Goal: Task Accomplishment & Management: Use online tool/utility

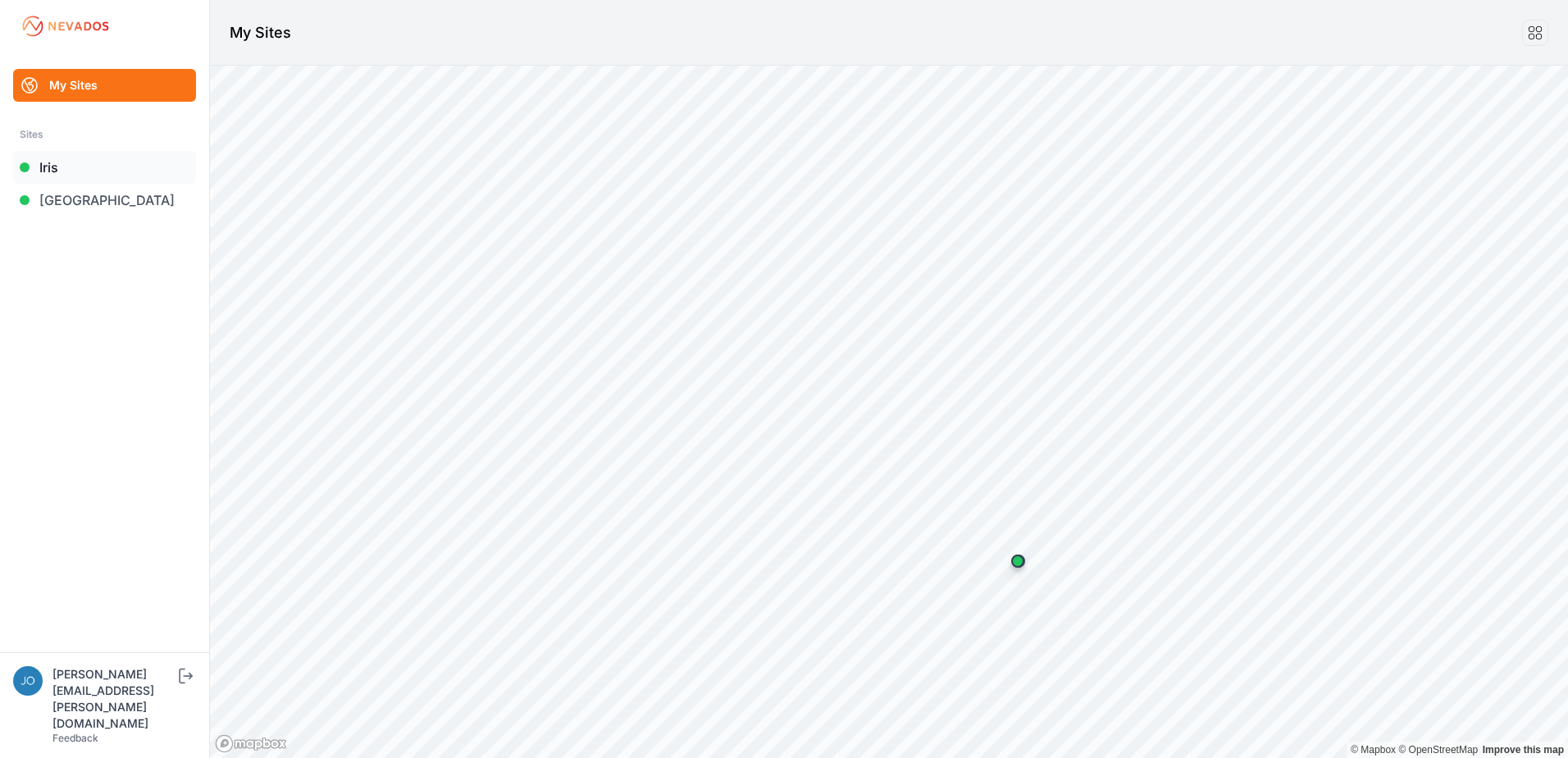
click at [69, 167] on link "Iris" at bounding box center [105, 167] width 182 height 33
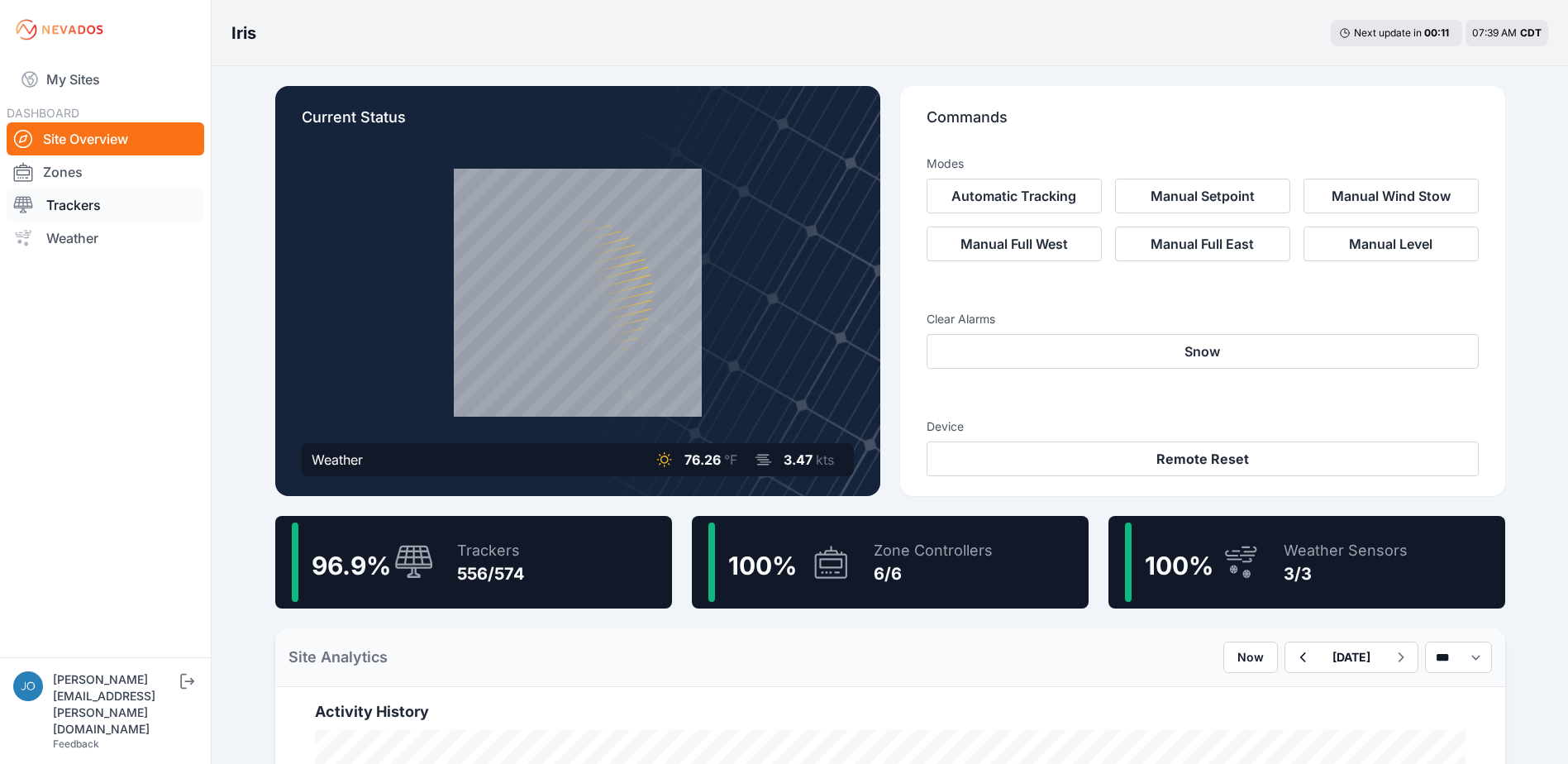
click at [93, 198] on link "Trackers" at bounding box center [106, 204] width 198 height 33
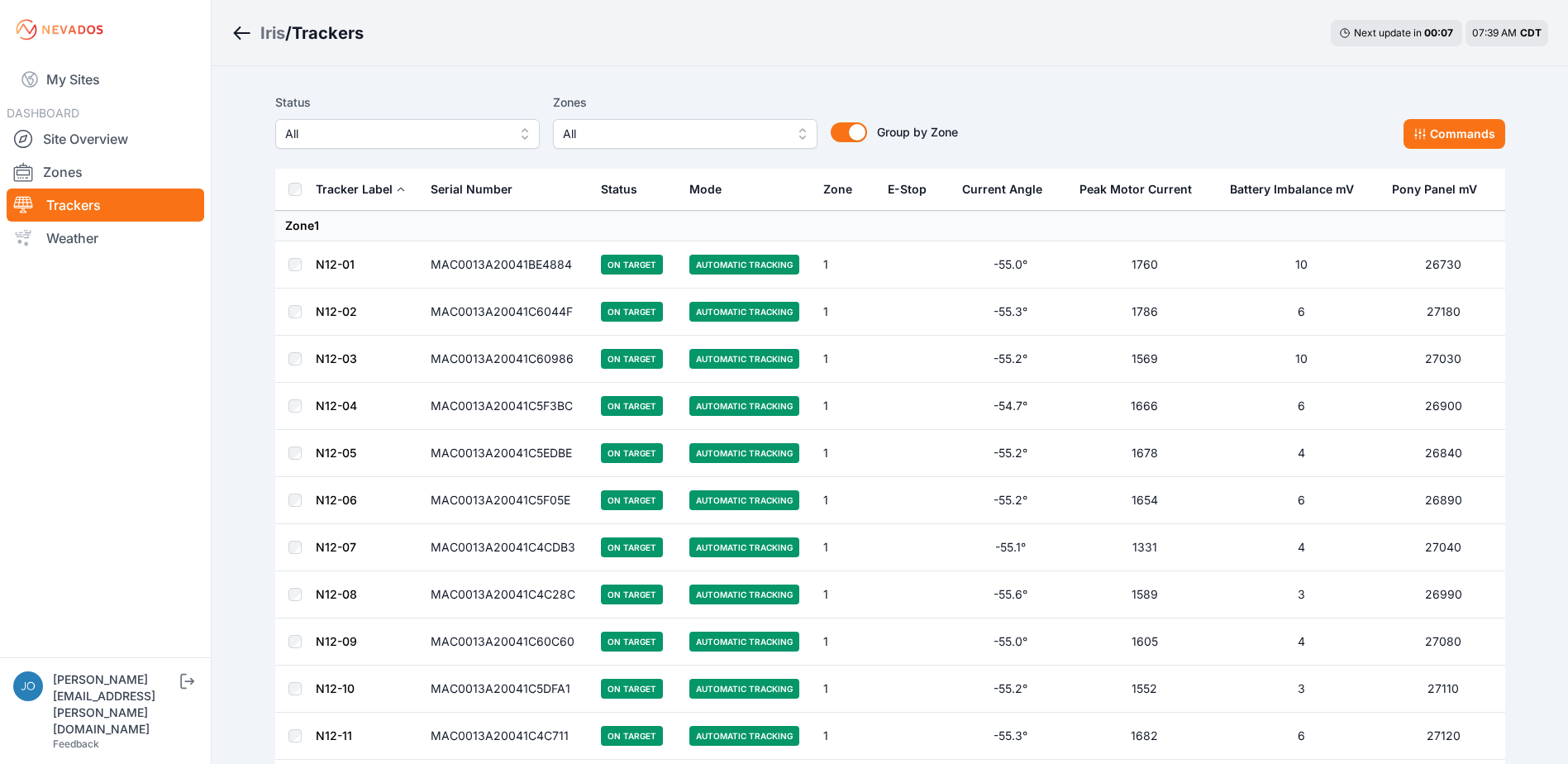
click at [763, 149] on div "Status All Zones All Group by Zone Group by Zone Commands" at bounding box center [890, 127] width 1230 height 83
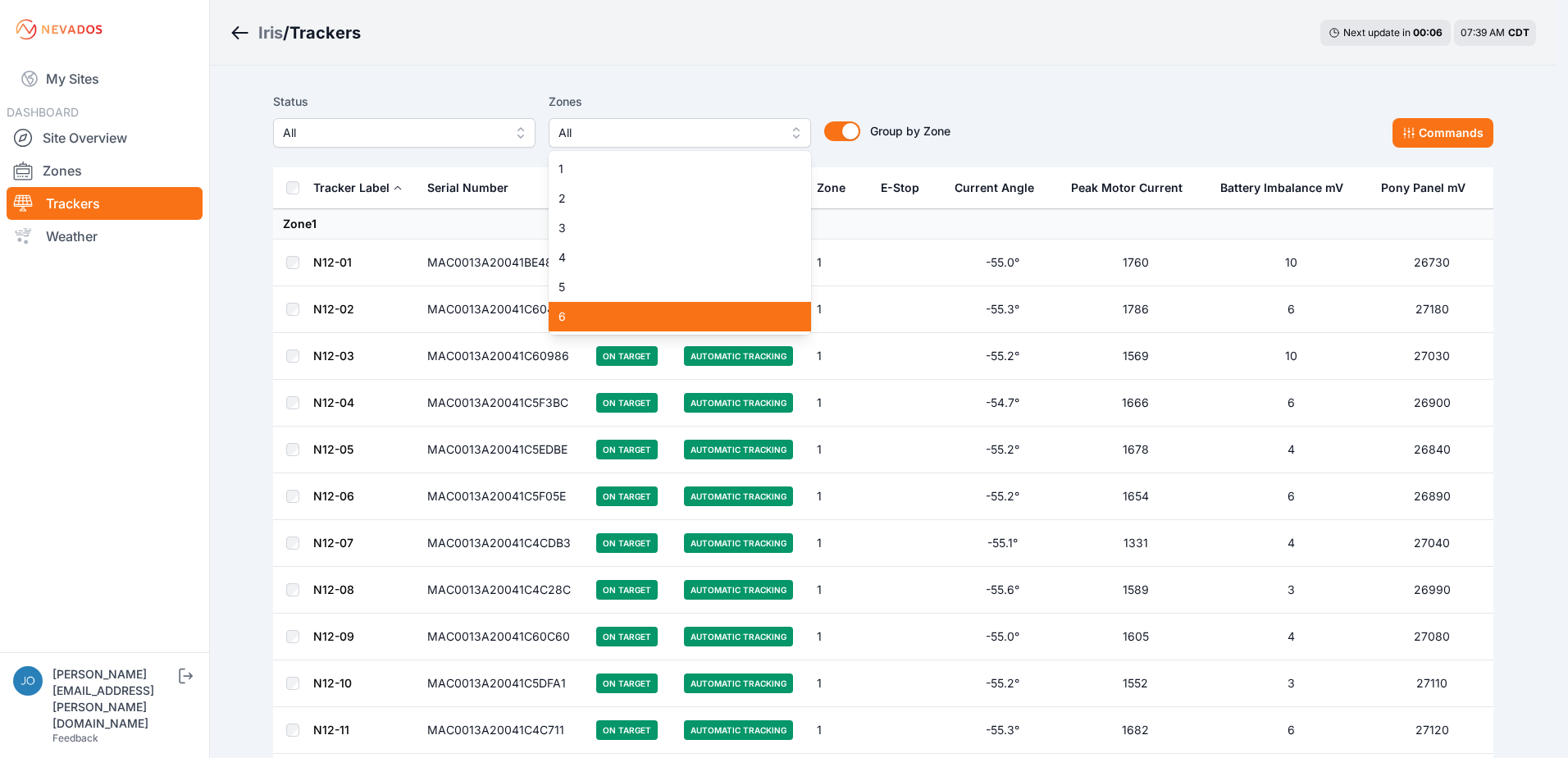
click at [677, 328] on div "6" at bounding box center [679, 316] width 263 height 30
click at [667, 297] on div "5" at bounding box center [679, 286] width 263 height 30
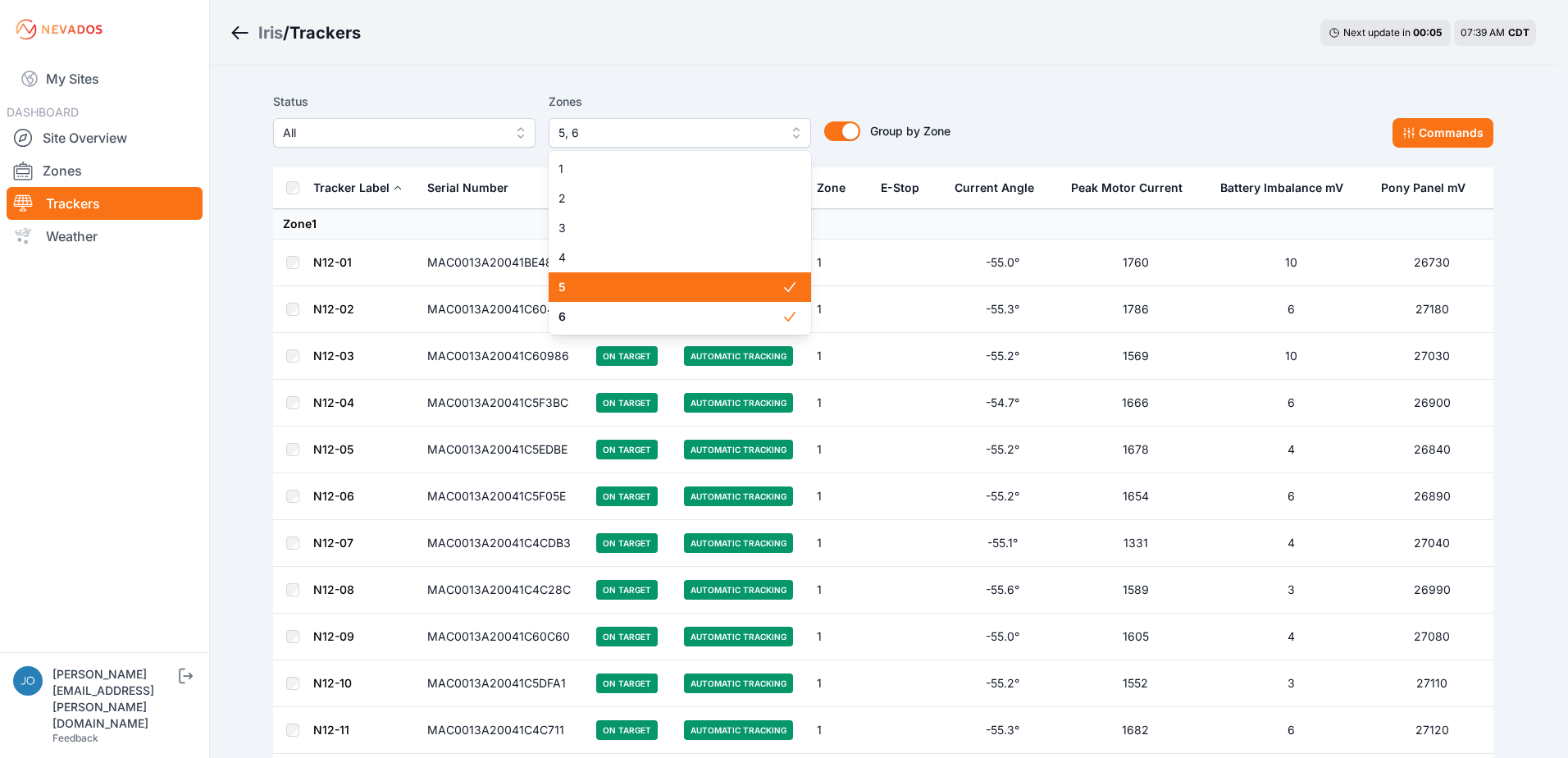
click at [656, 263] on span "4" at bounding box center [670, 257] width 223 height 16
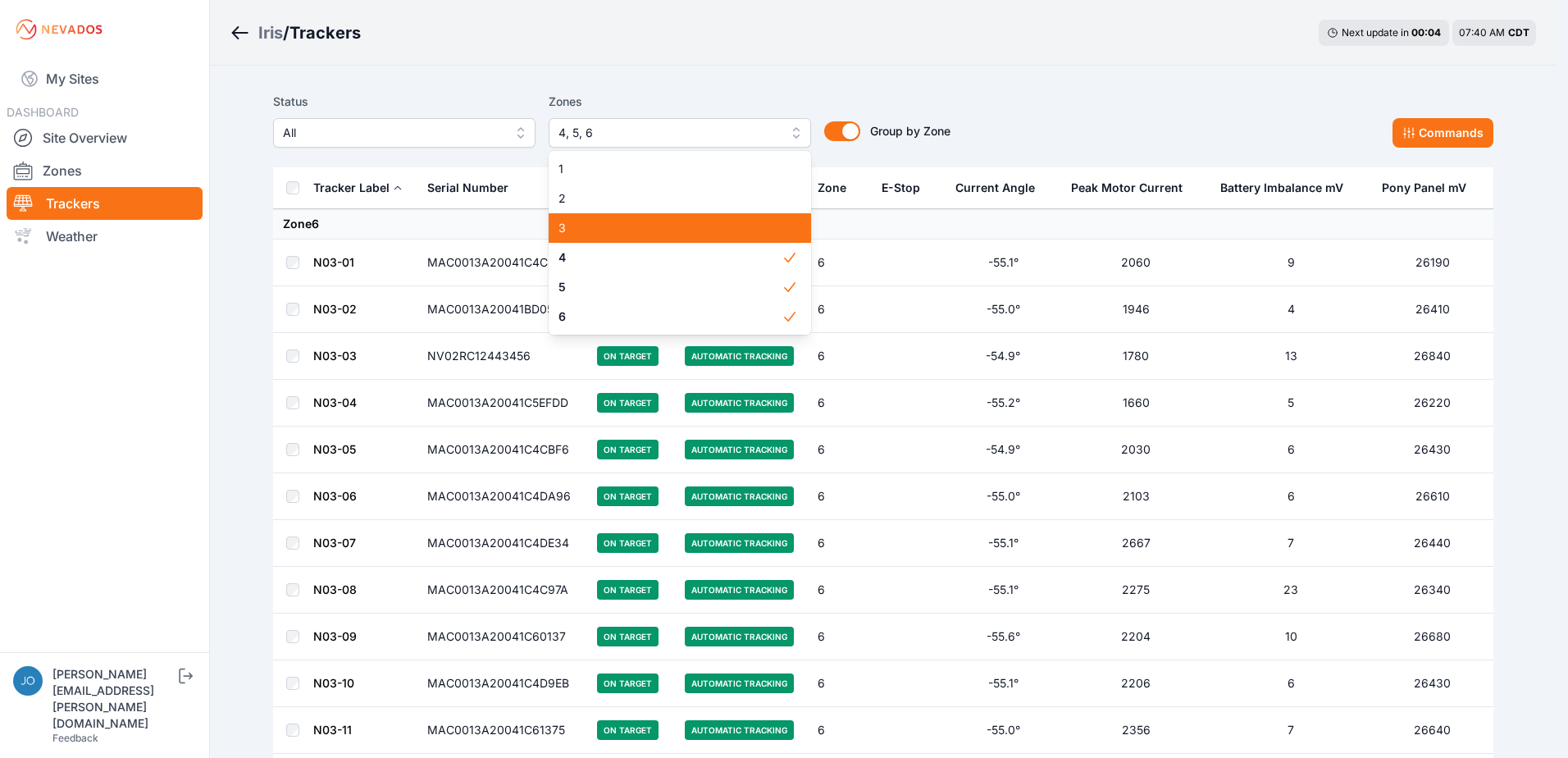
click at [640, 227] on span "3" at bounding box center [670, 227] width 223 height 16
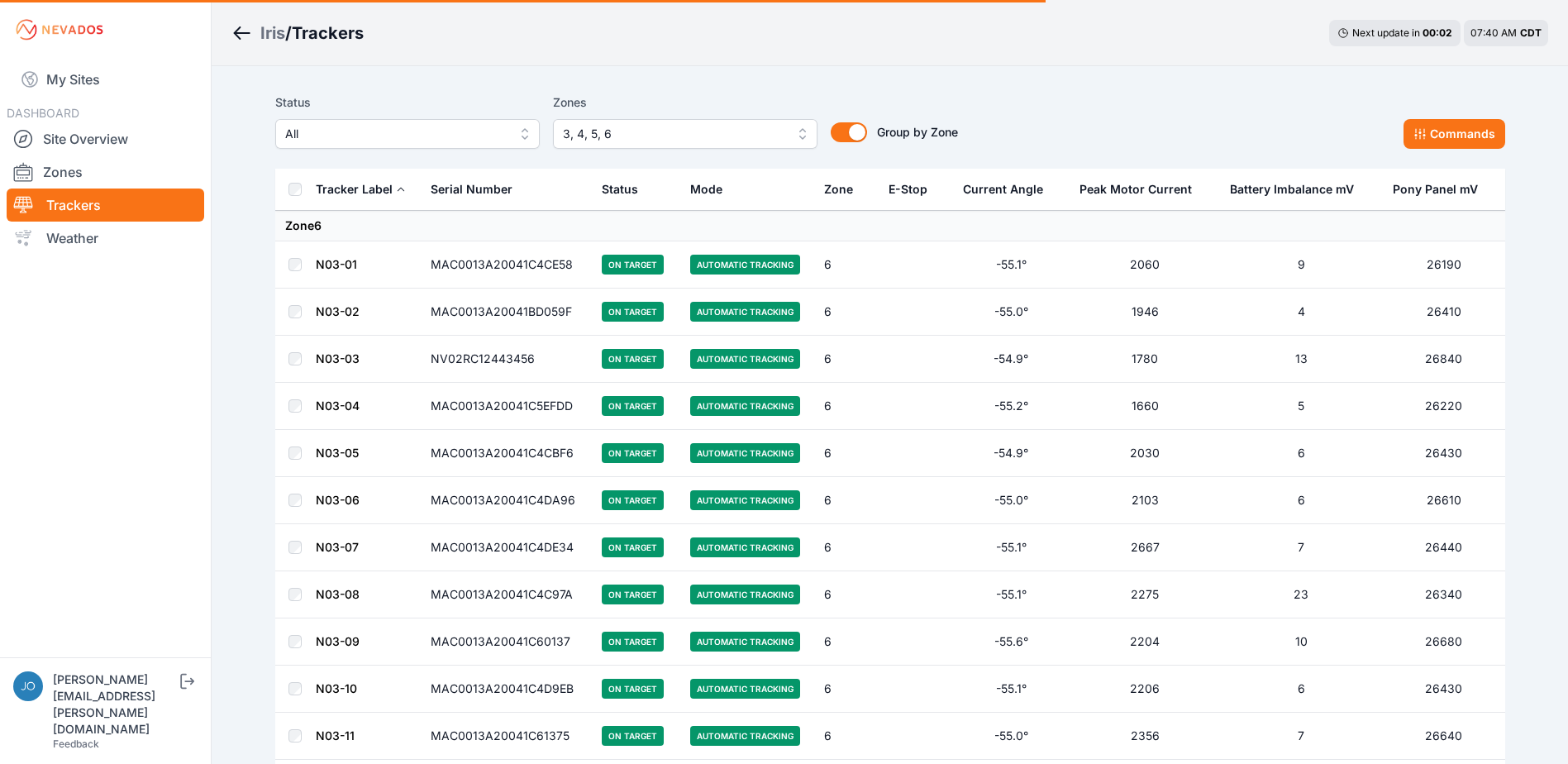
click at [1452, 140] on button "Commands" at bounding box center [1454, 134] width 101 height 30
click at [1456, 135] on button "Commands" at bounding box center [1454, 134] width 101 height 30
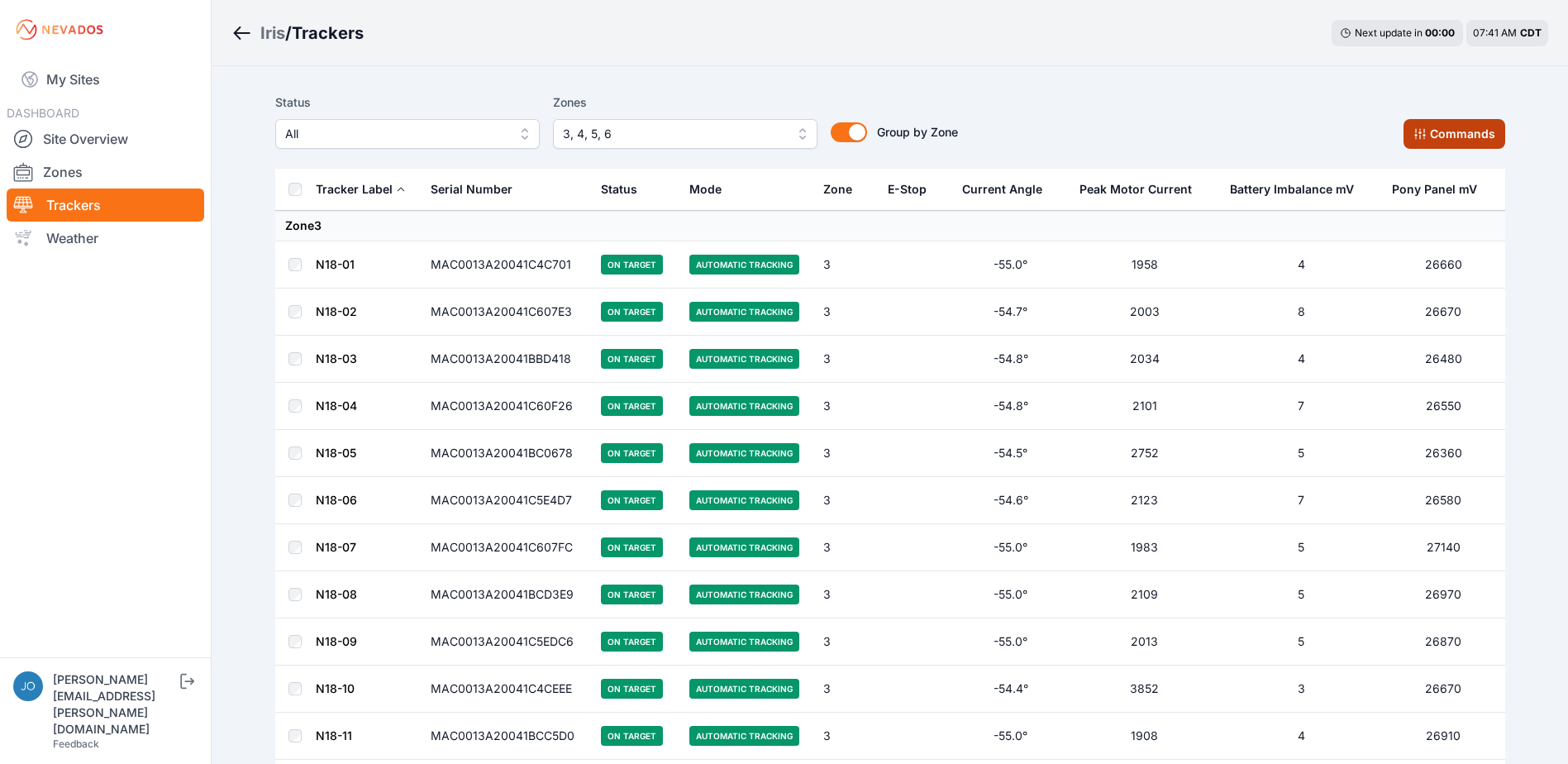
click at [1456, 135] on button "Commands" at bounding box center [1454, 134] width 101 height 30
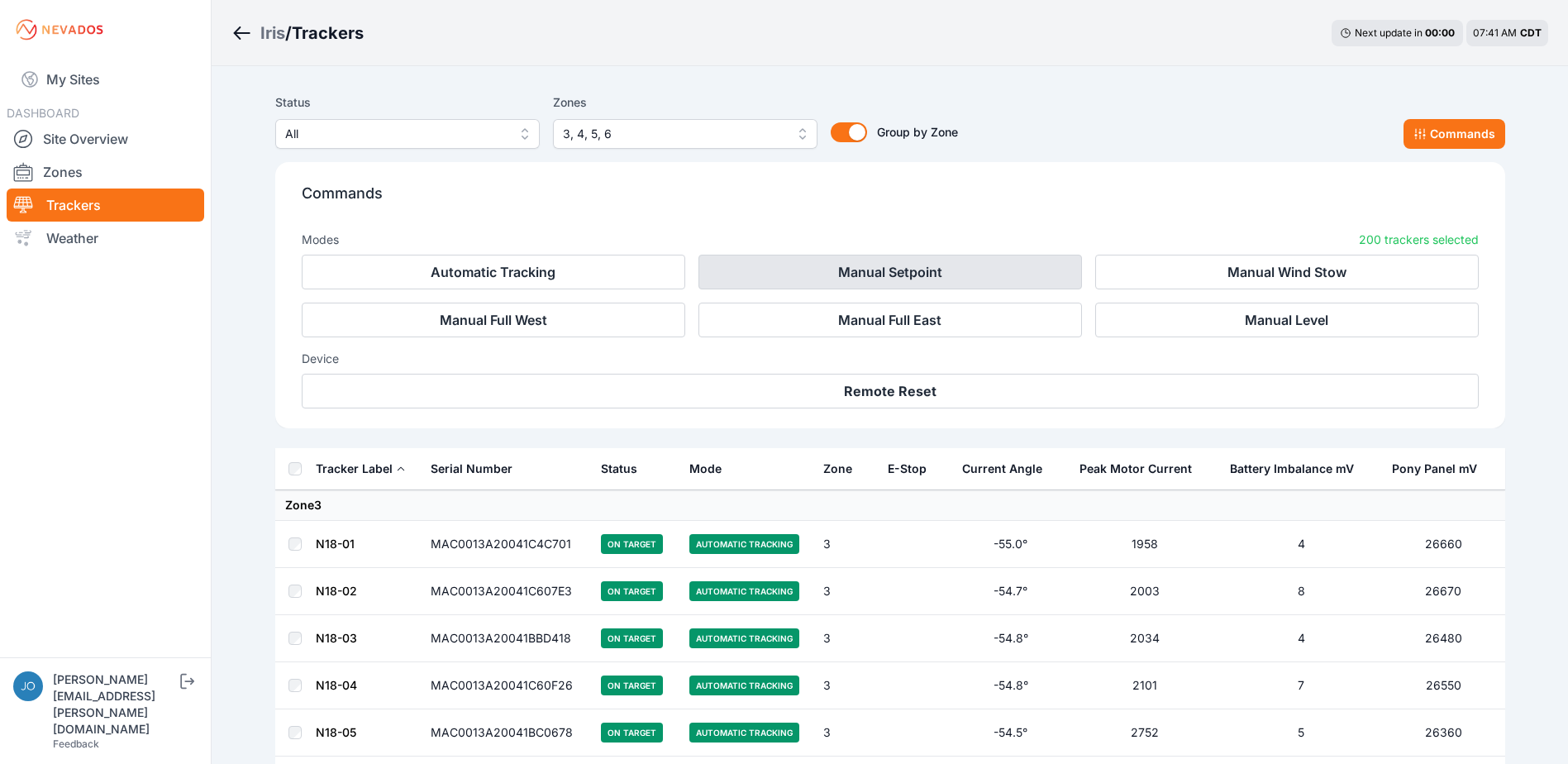
click at [796, 263] on button "Manual Setpoint" at bounding box center [890, 272] width 383 height 35
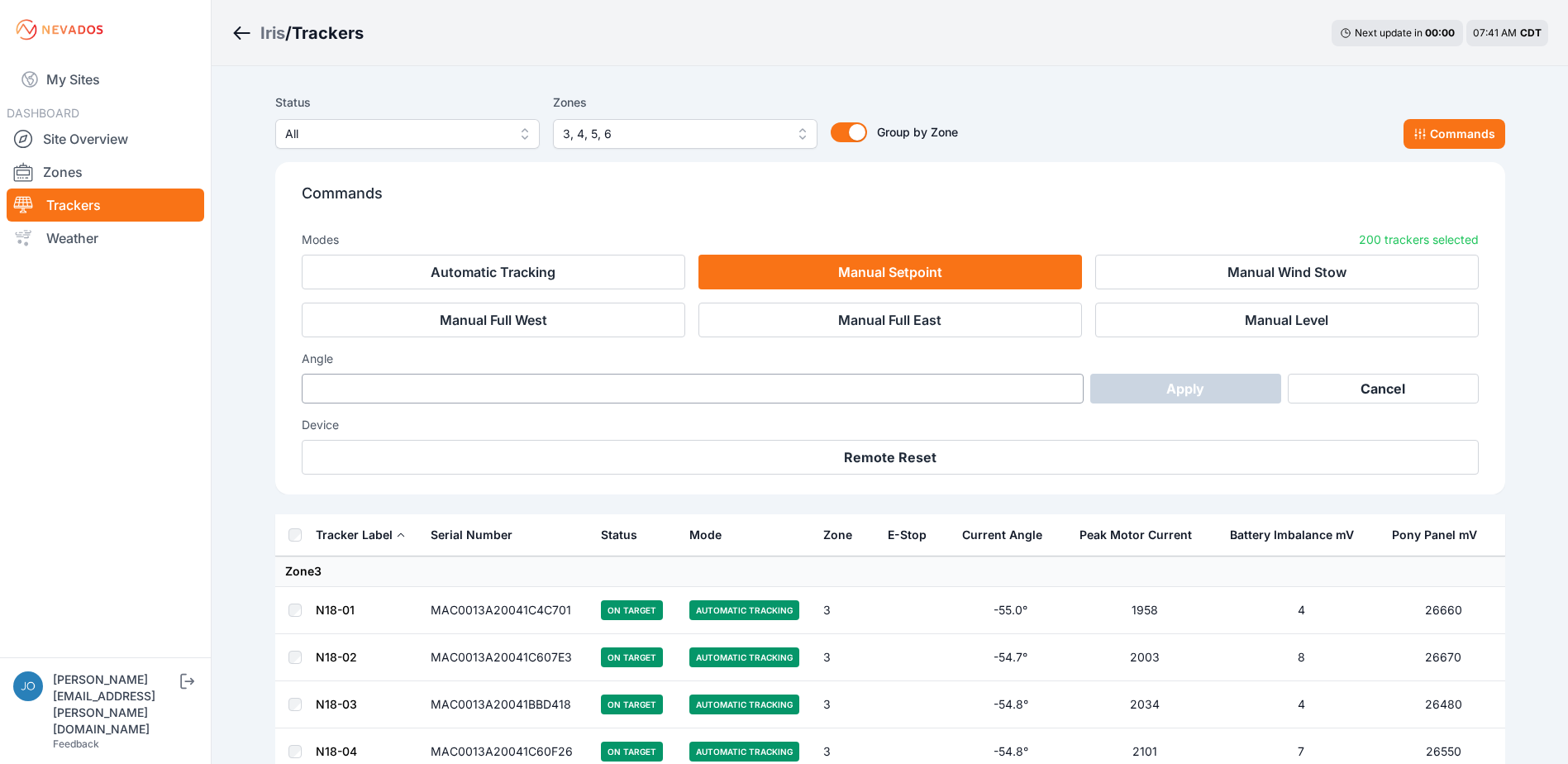
click at [785, 362] on h3 "Angle" at bounding box center [890, 359] width 1177 height 16
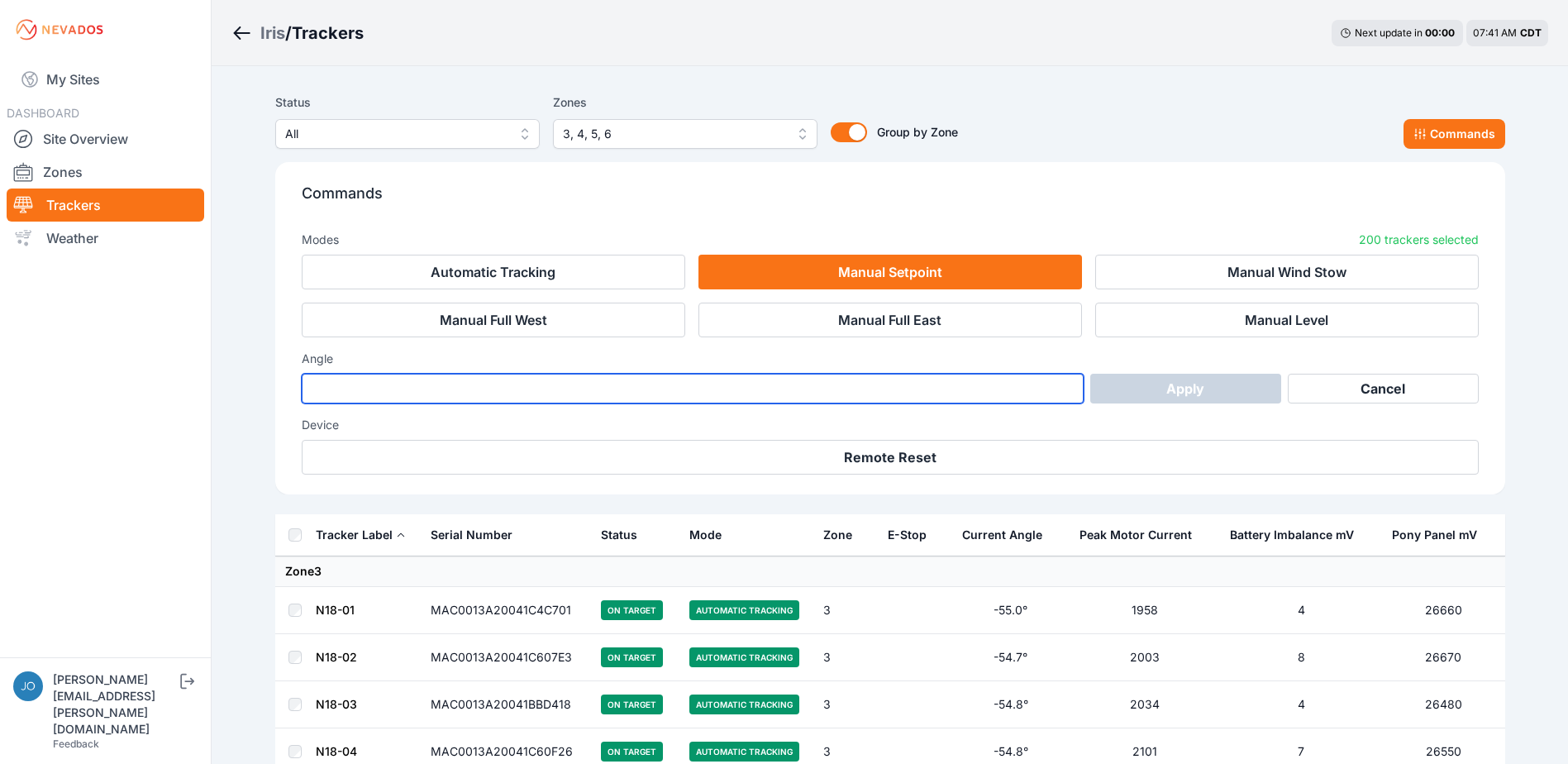
click at [788, 382] on input "number" at bounding box center [692, 388] width 783 height 30
type input "*"
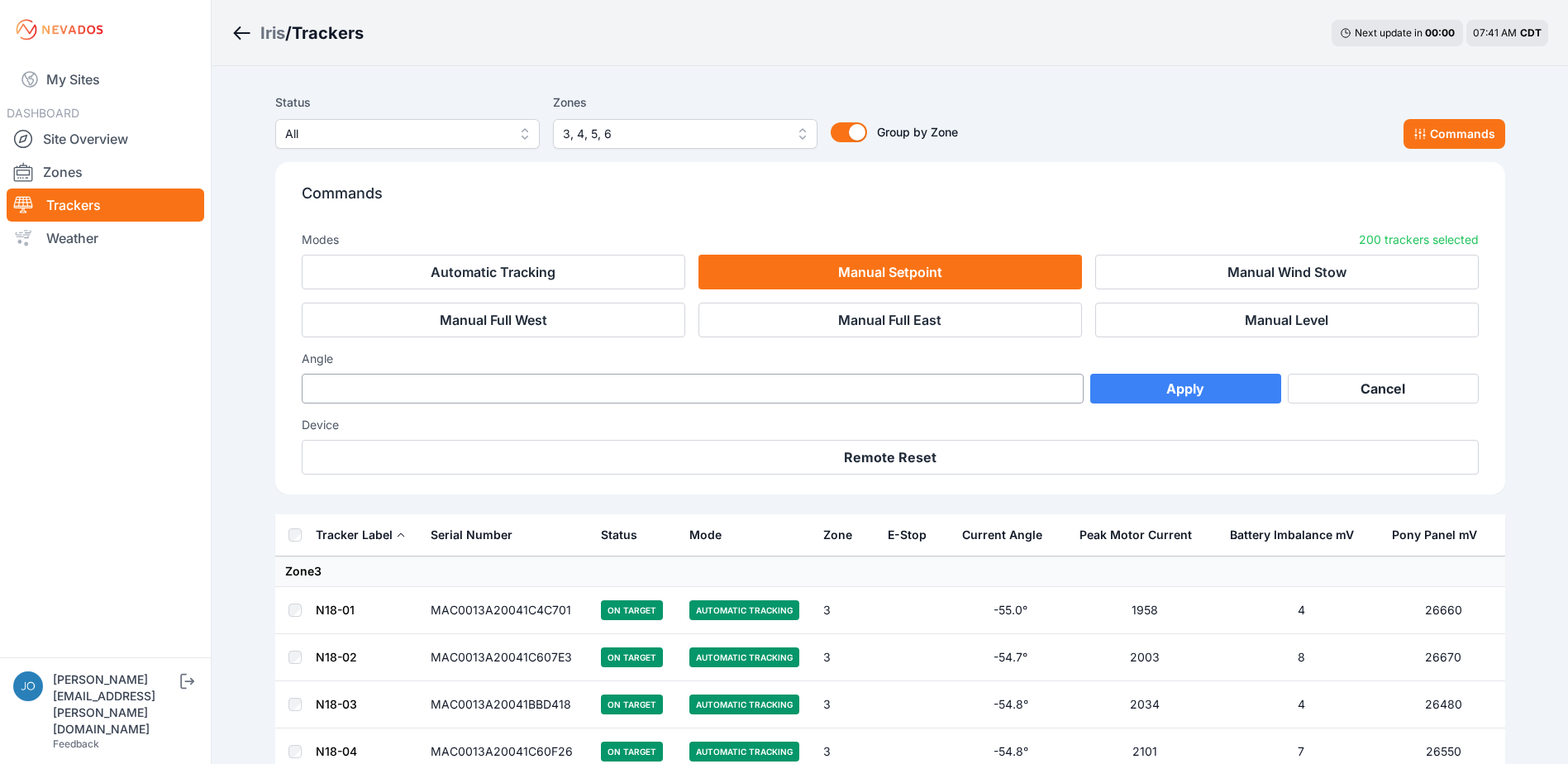
click at [1215, 393] on button "Apply" at bounding box center [1186, 388] width 191 height 30
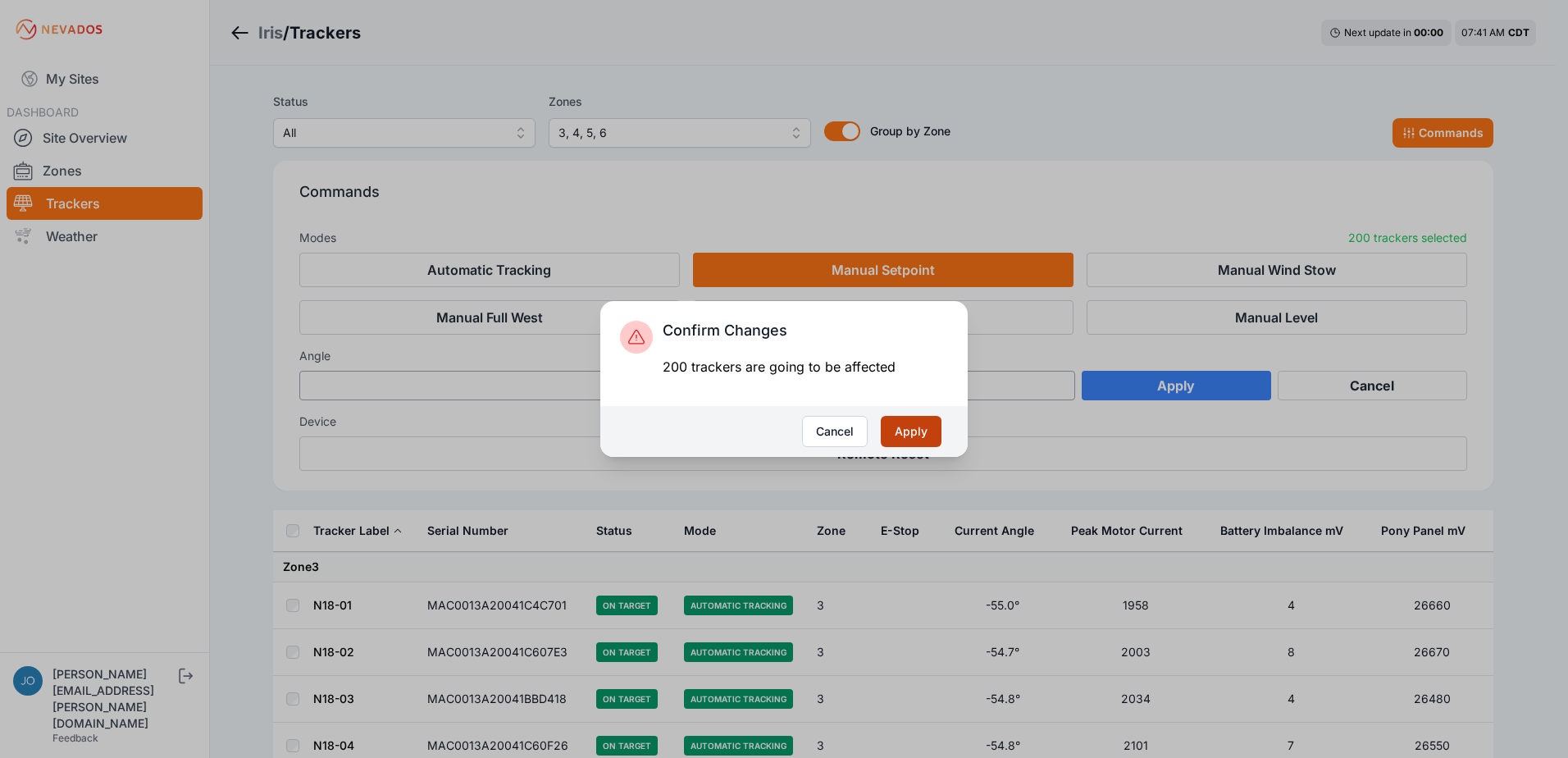
click at [904, 438] on button "Apply" at bounding box center [911, 431] width 61 height 31
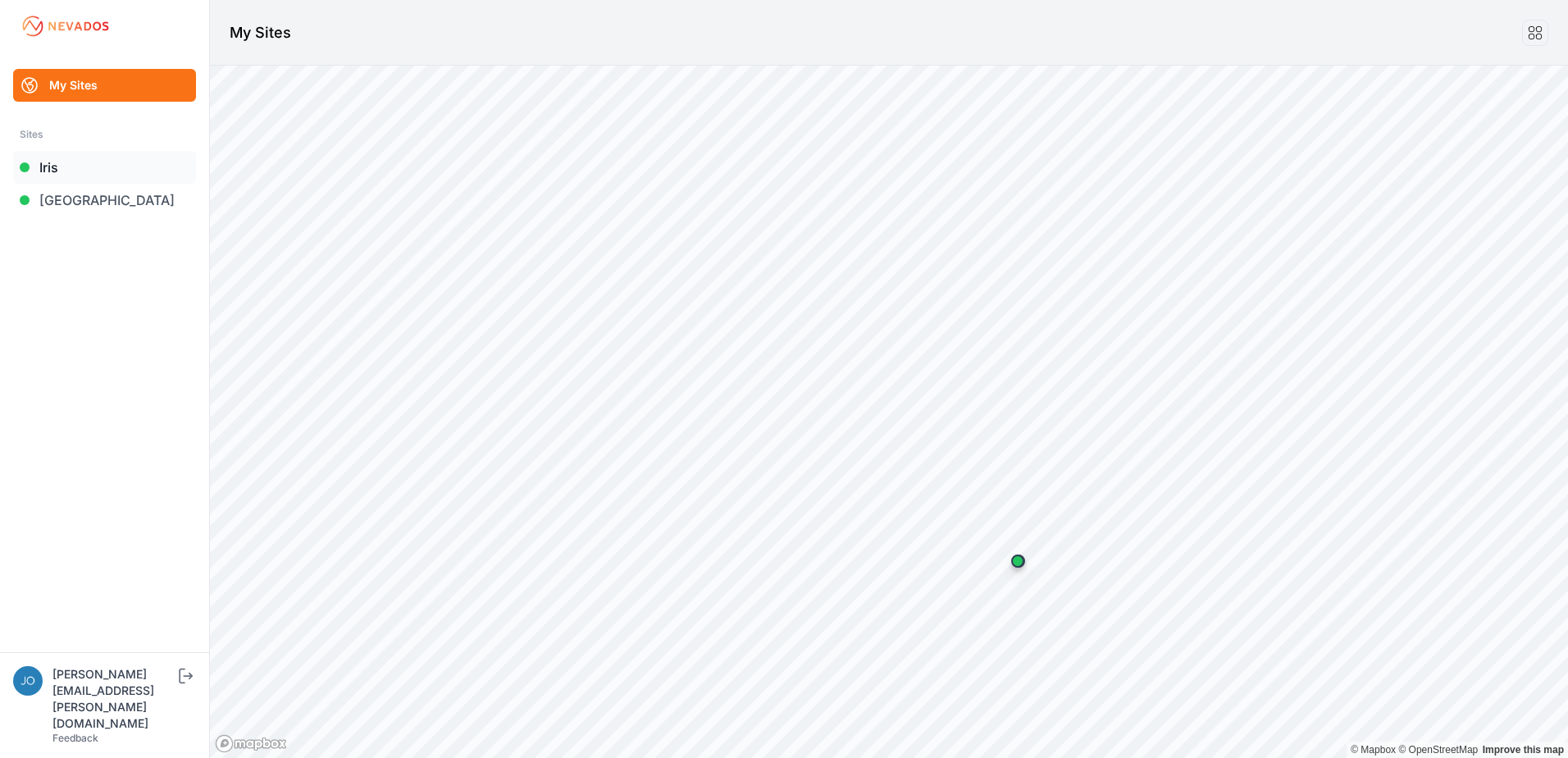
click at [49, 168] on link "Iris" at bounding box center [105, 167] width 182 height 33
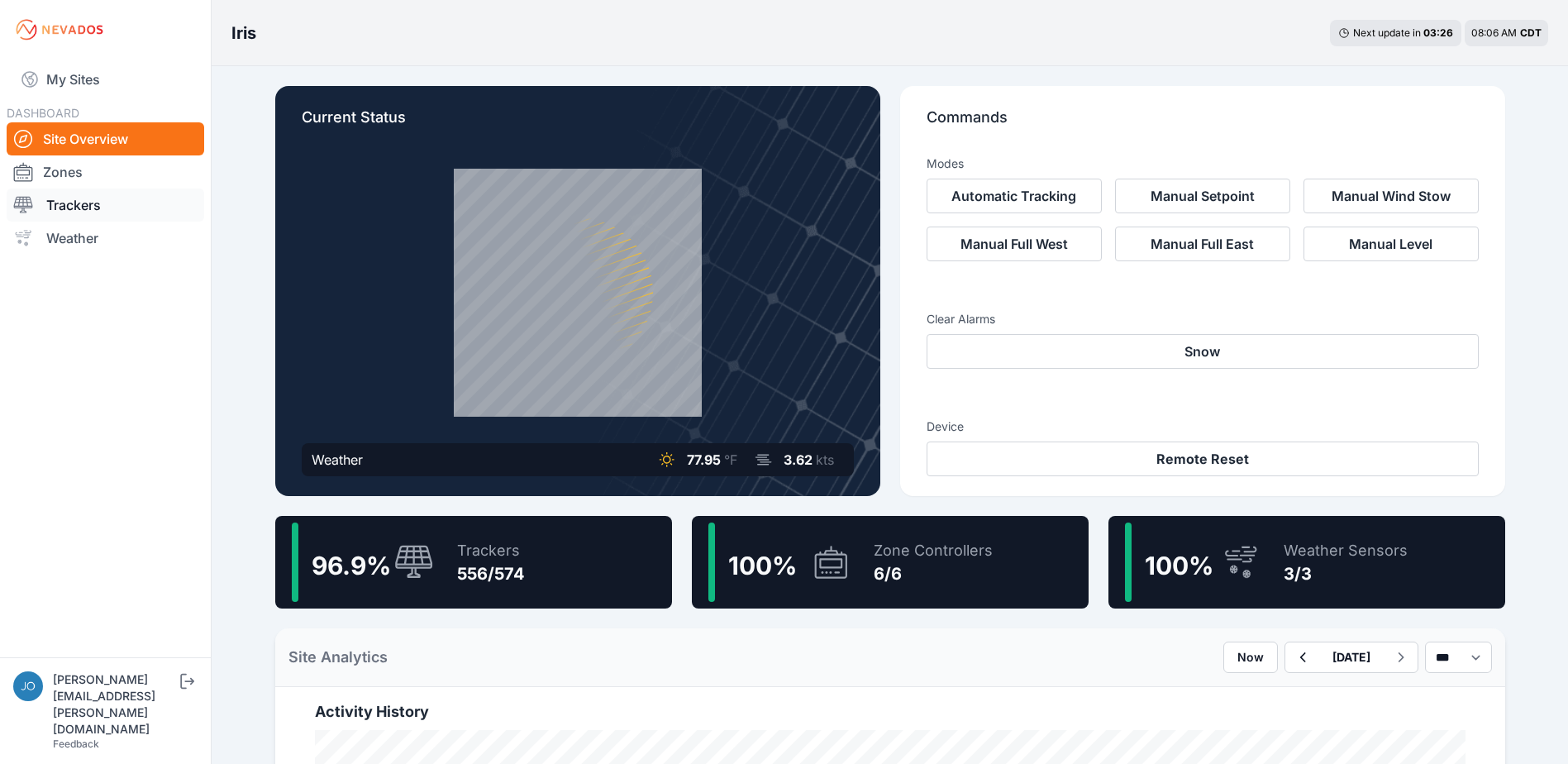
click at [99, 211] on link "Trackers" at bounding box center [106, 204] width 198 height 33
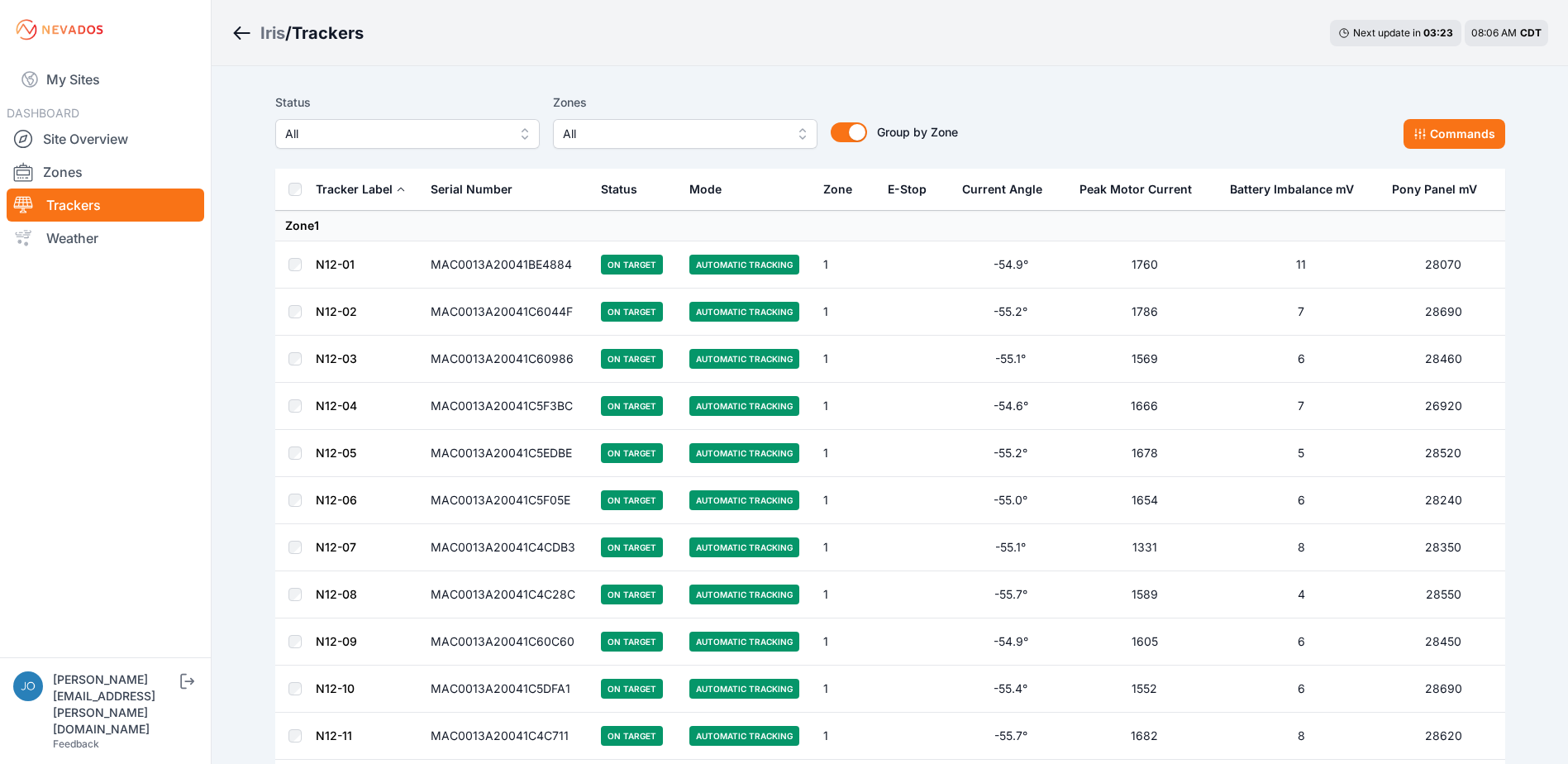
click at [770, 133] on span "All" at bounding box center [674, 134] width 221 height 20
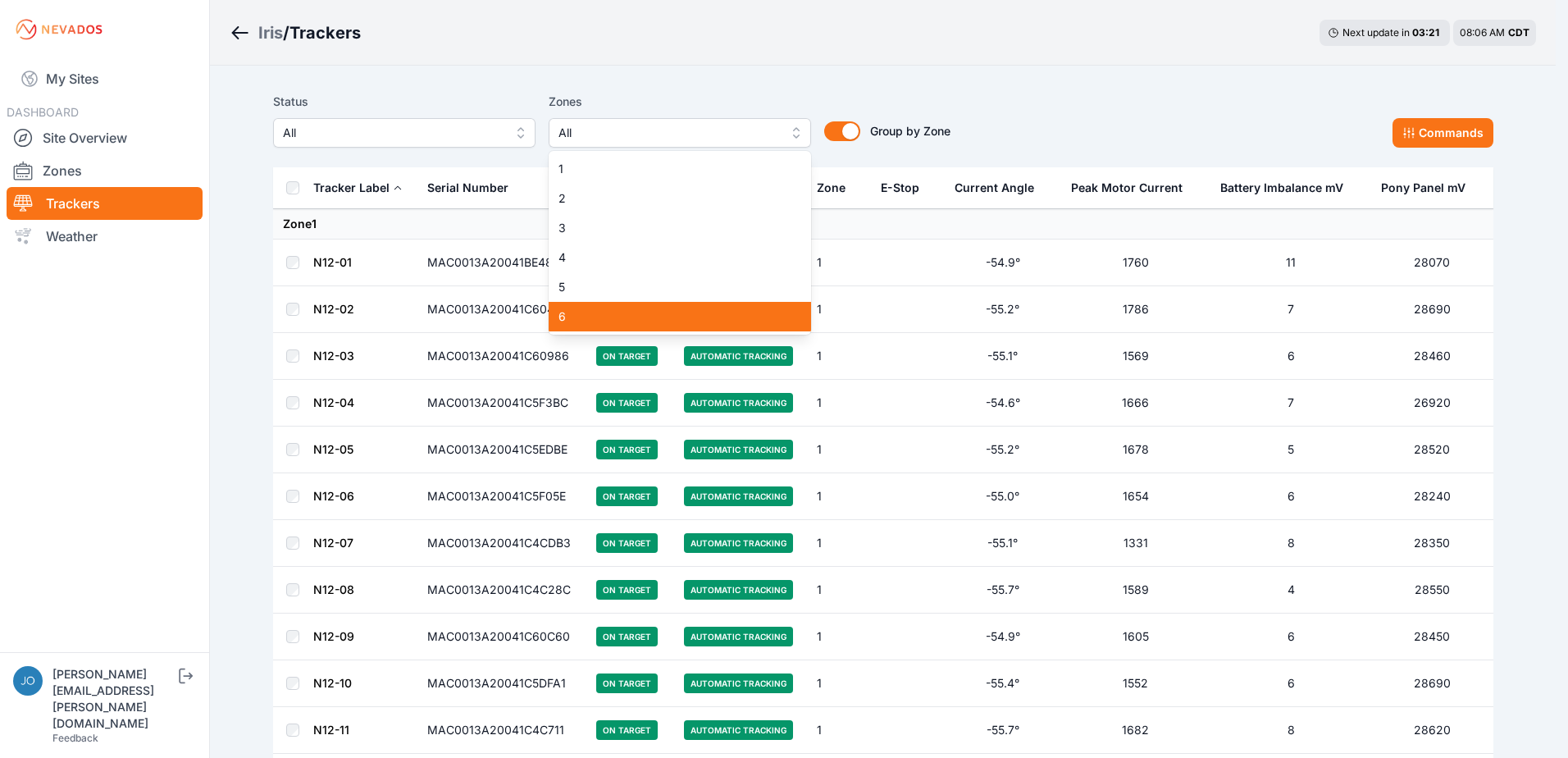
click at [609, 310] on span "6" at bounding box center [670, 316] width 223 height 16
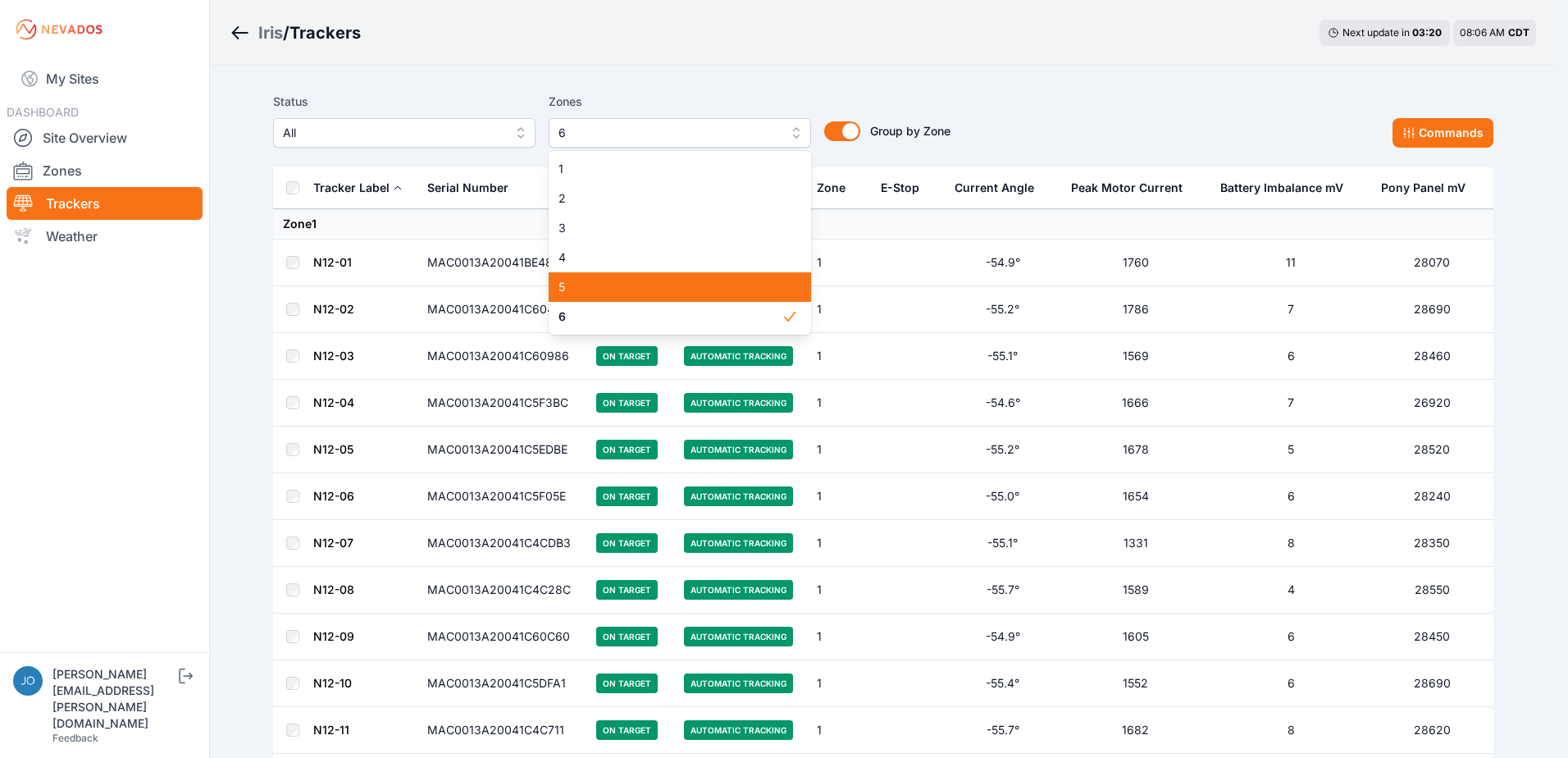
click at [612, 289] on span "5" at bounding box center [670, 286] width 223 height 16
click at [612, 256] on span "4" at bounding box center [670, 257] width 223 height 16
click at [611, 226] on span "3" at bounding box center [670, 227] width 223 height 16
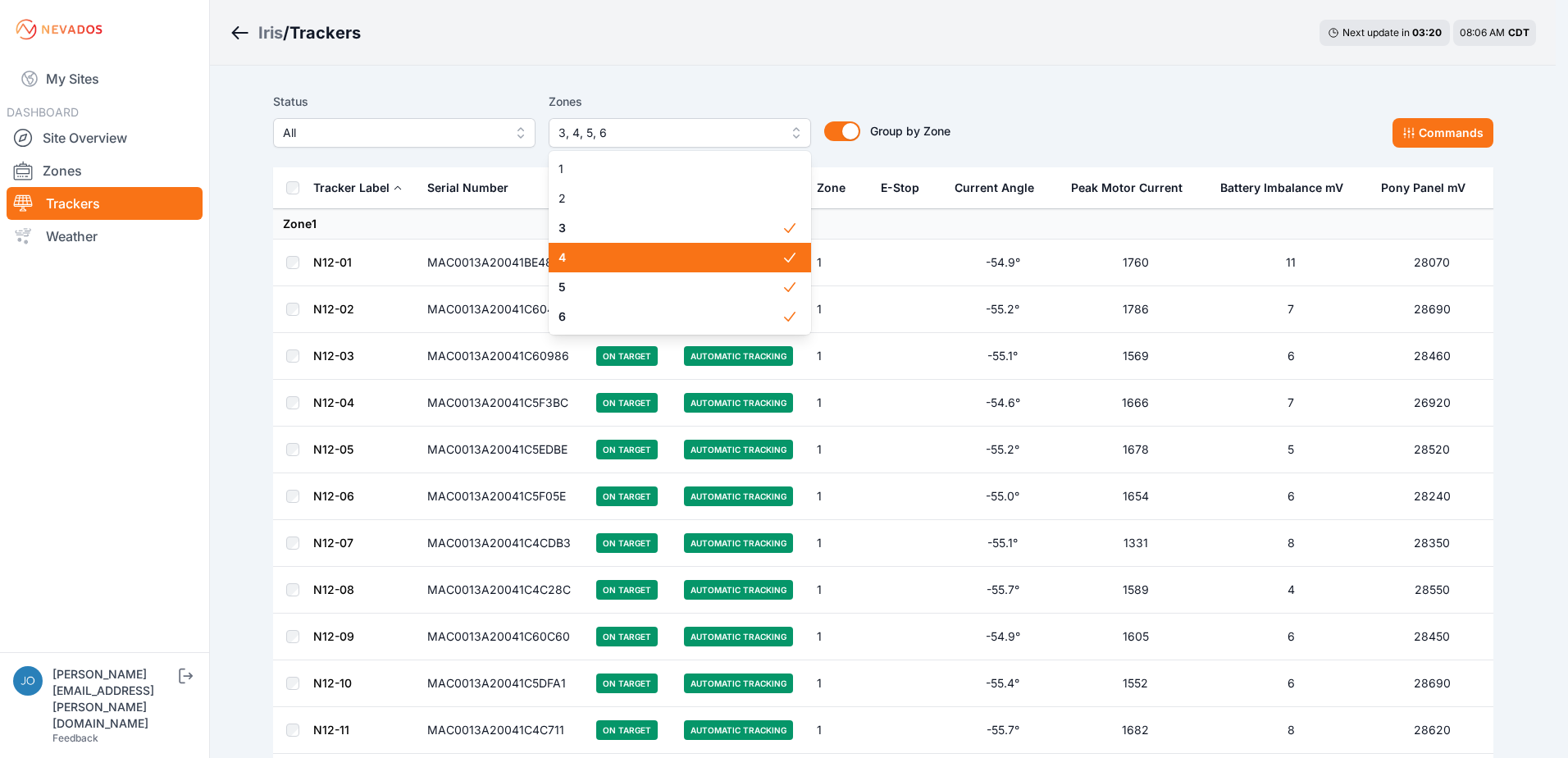
click at [1056, 98] on div "Status All Zones 3, 4, 5, 6 1 2 3 4 5 6 Group by Zone Group by Zone Commands" at bounding box center [883, 120] width 1220 height 56
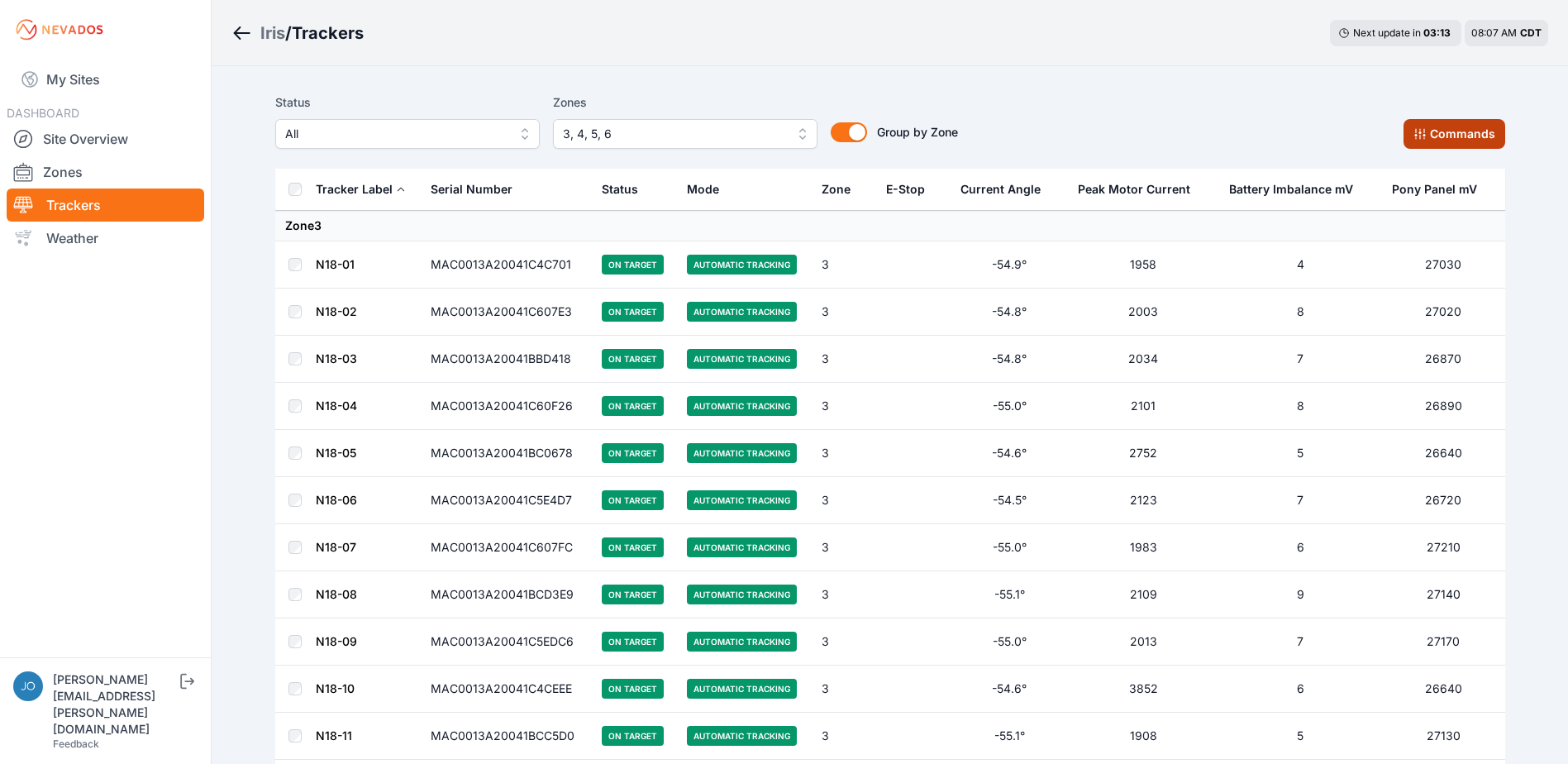
click at [1430, 135] on button "Commands" at bounding box center [1454, 134] width 101 height 30
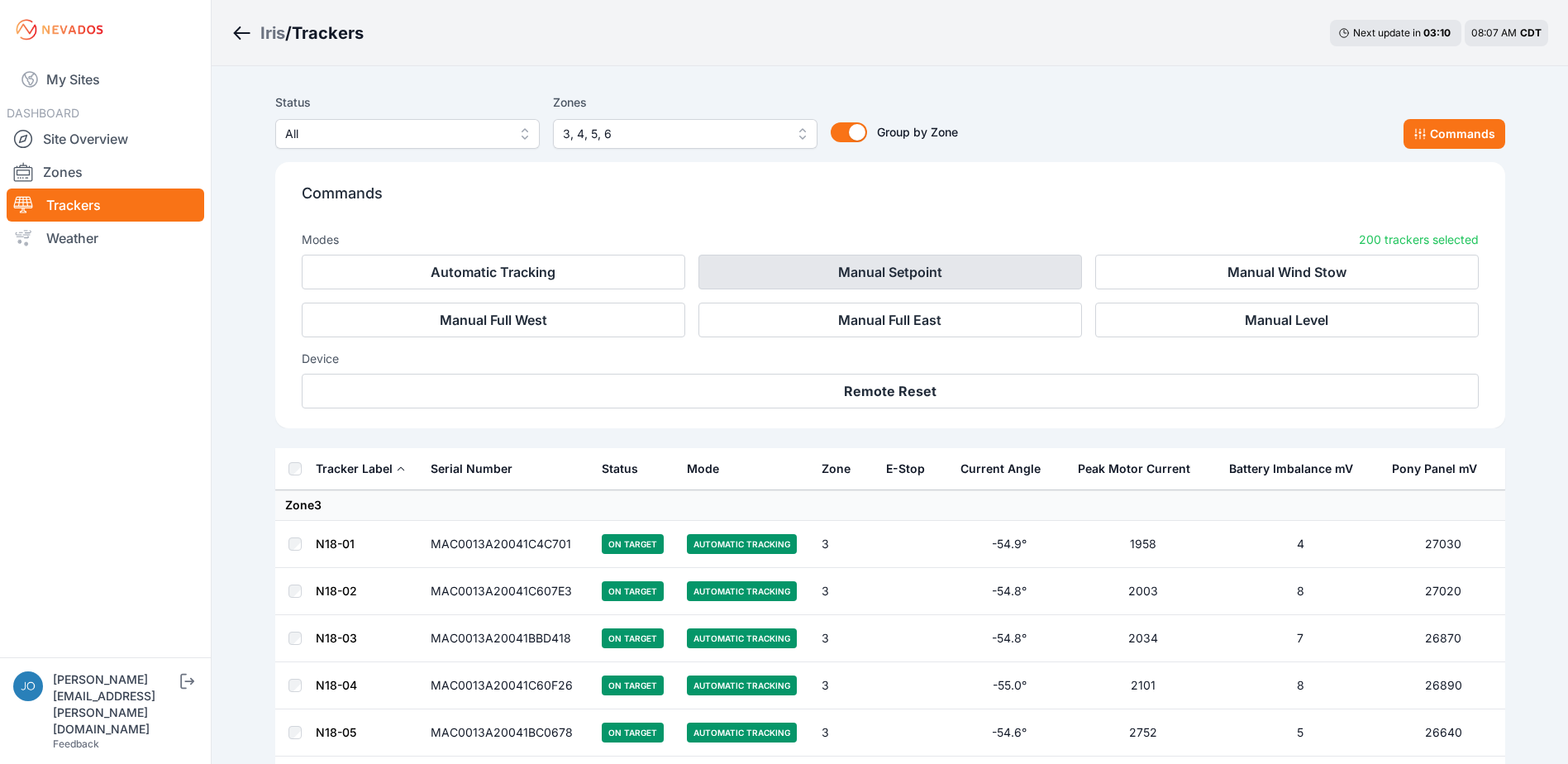
click at [1055, 267] on button "Manual Setpoint" at bounding box center [890, 272] width 383 height 35
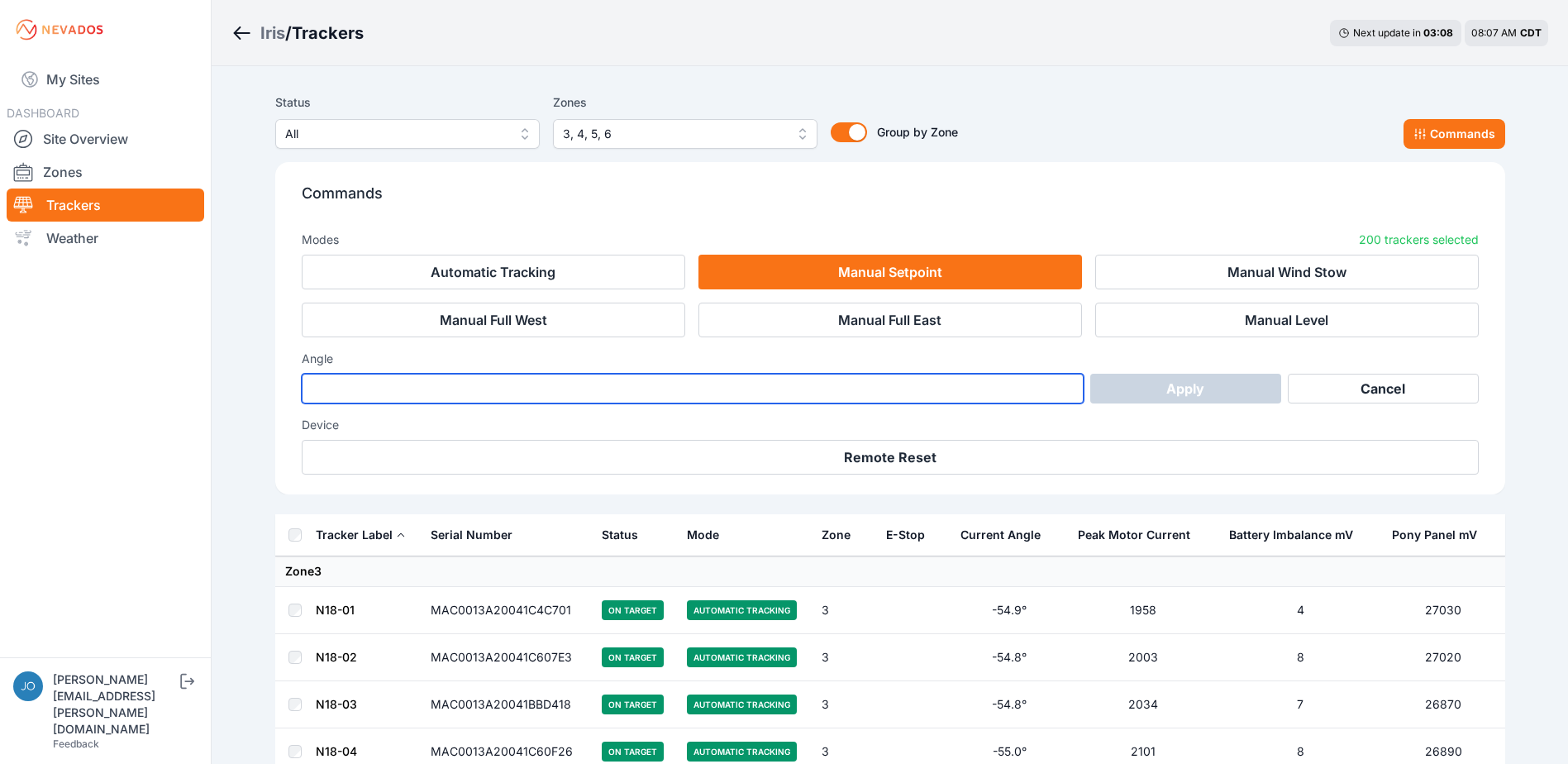
click at [933, 398] on input "number" at bounding box center [692, 388] width 783 height 30
type input "*"
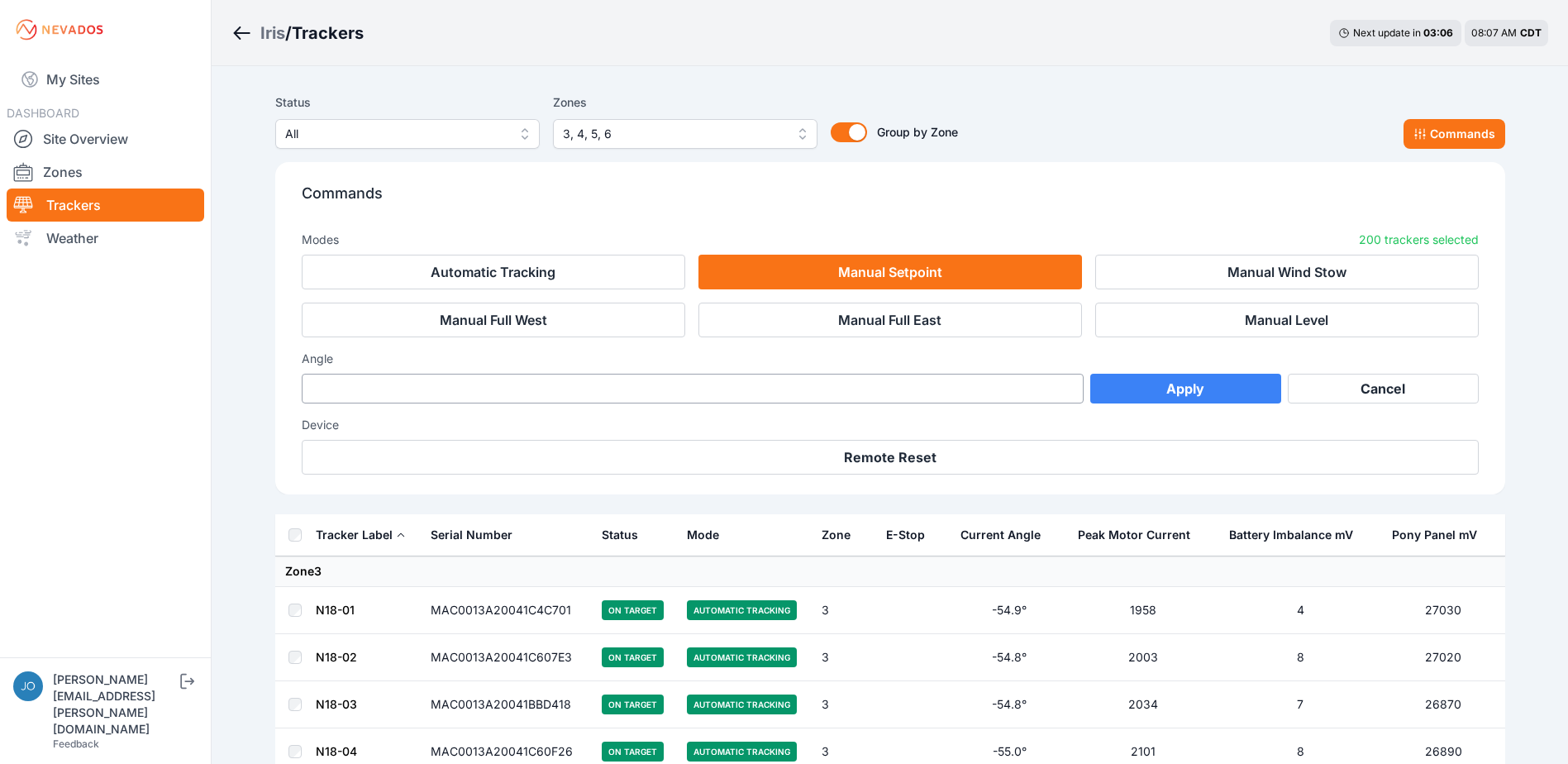
click at [1204, 373] on div "Angle * Apply Cancel" at bounding box center [890, 377] width 1177 height 53
click at [1203, 389] on button "Apply" at bounding box center [1186, 388] width 191 height 30
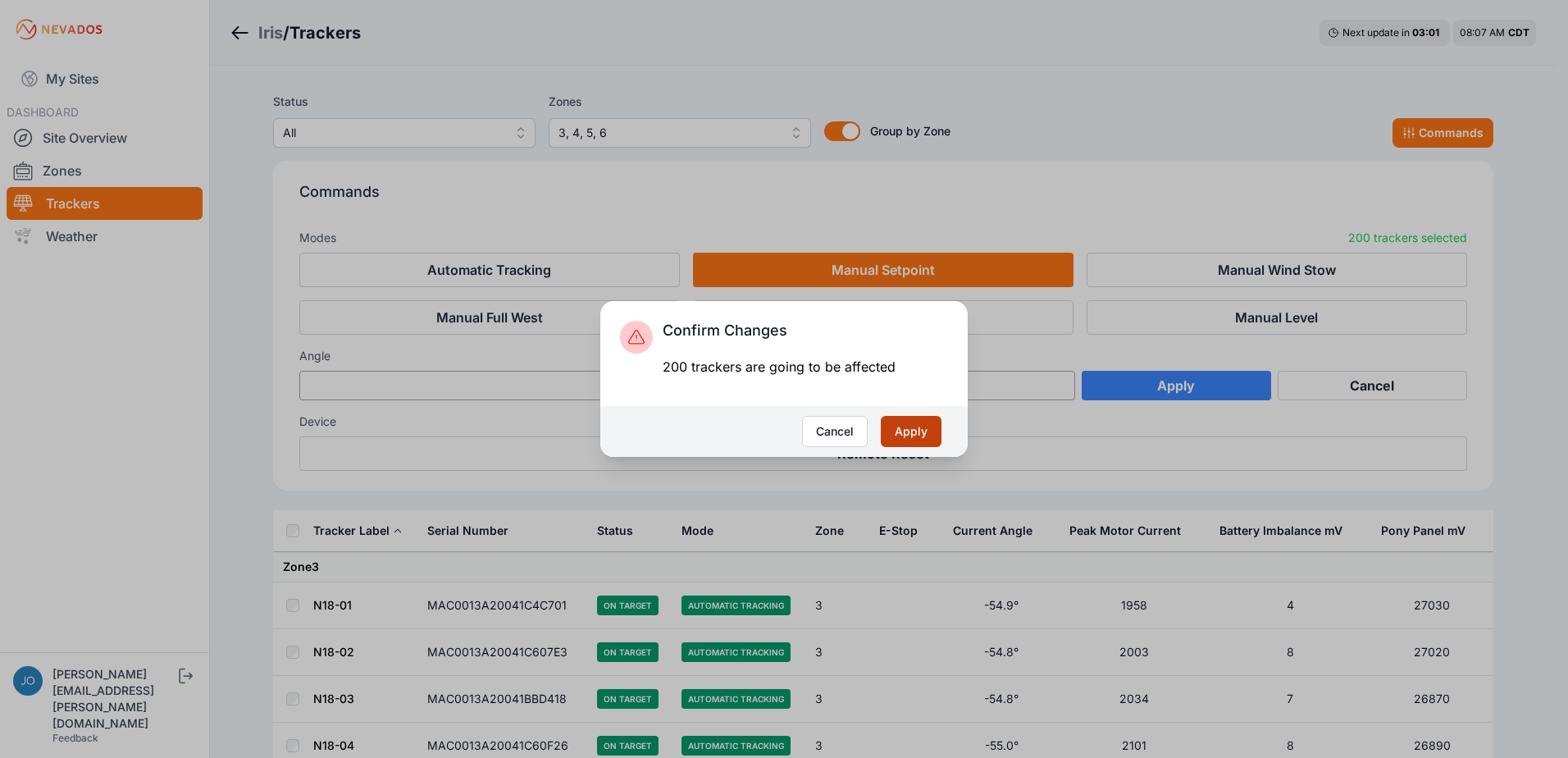
click at [921, 432] on button "Apply" at bounding box center [911, 431] width 61 height 31
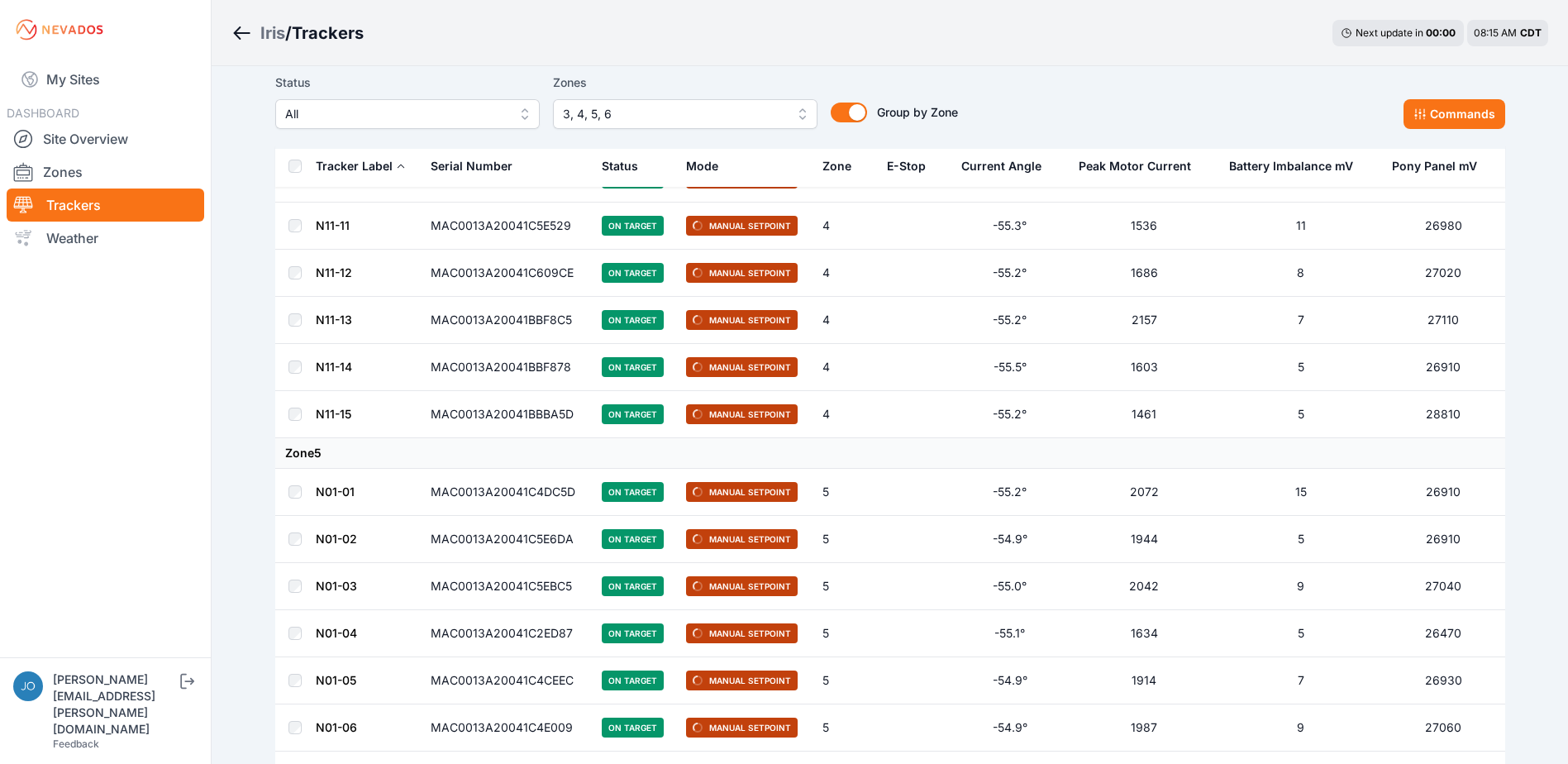
scroll to position [9152, 0]
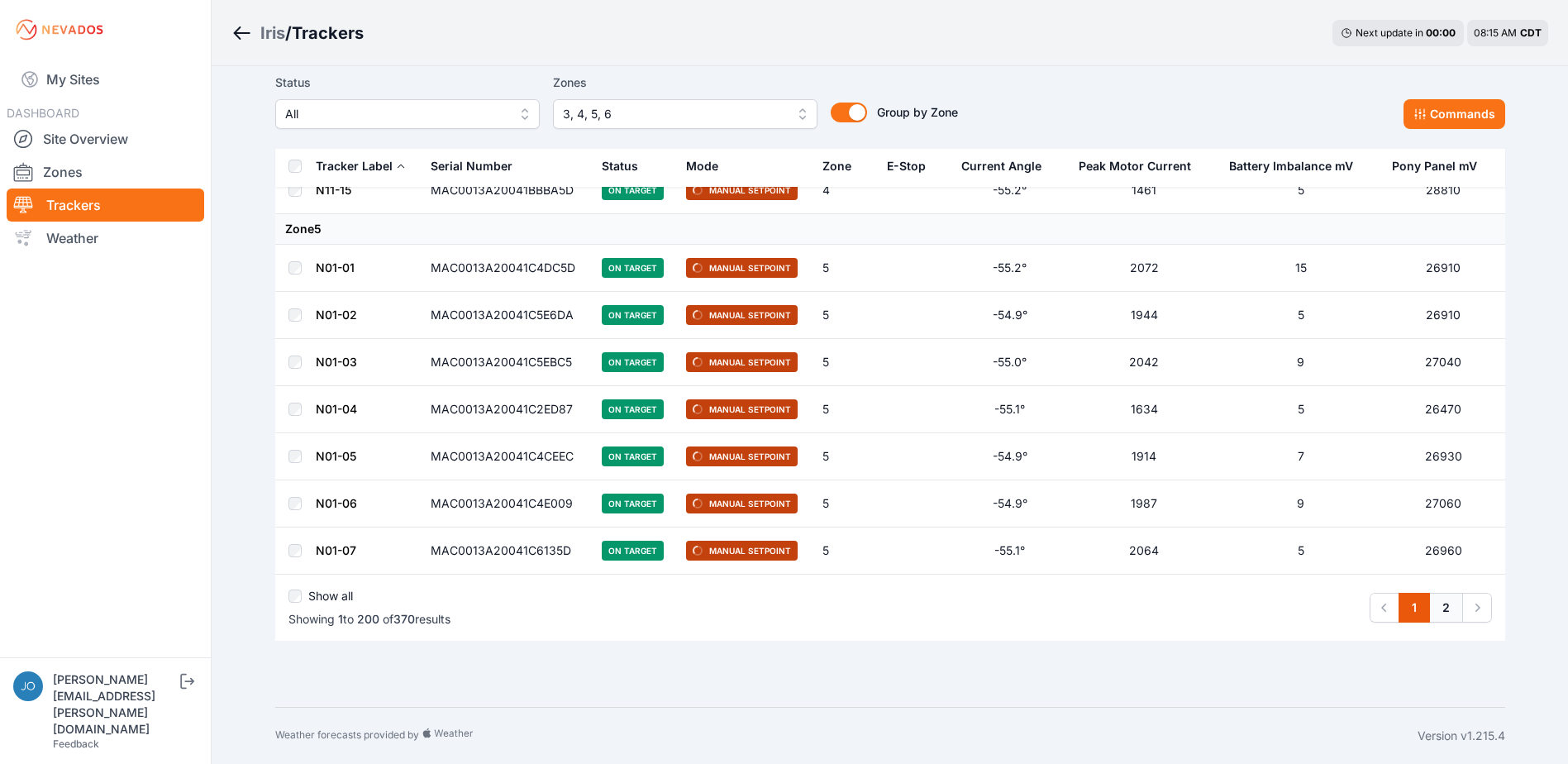
click at [1457, 606] on link "2" at bounding box center [1446, 607] width 34 height 30
click at [1445, 612] on link "2" at bounding box center [1446, 607] width 34 height 30
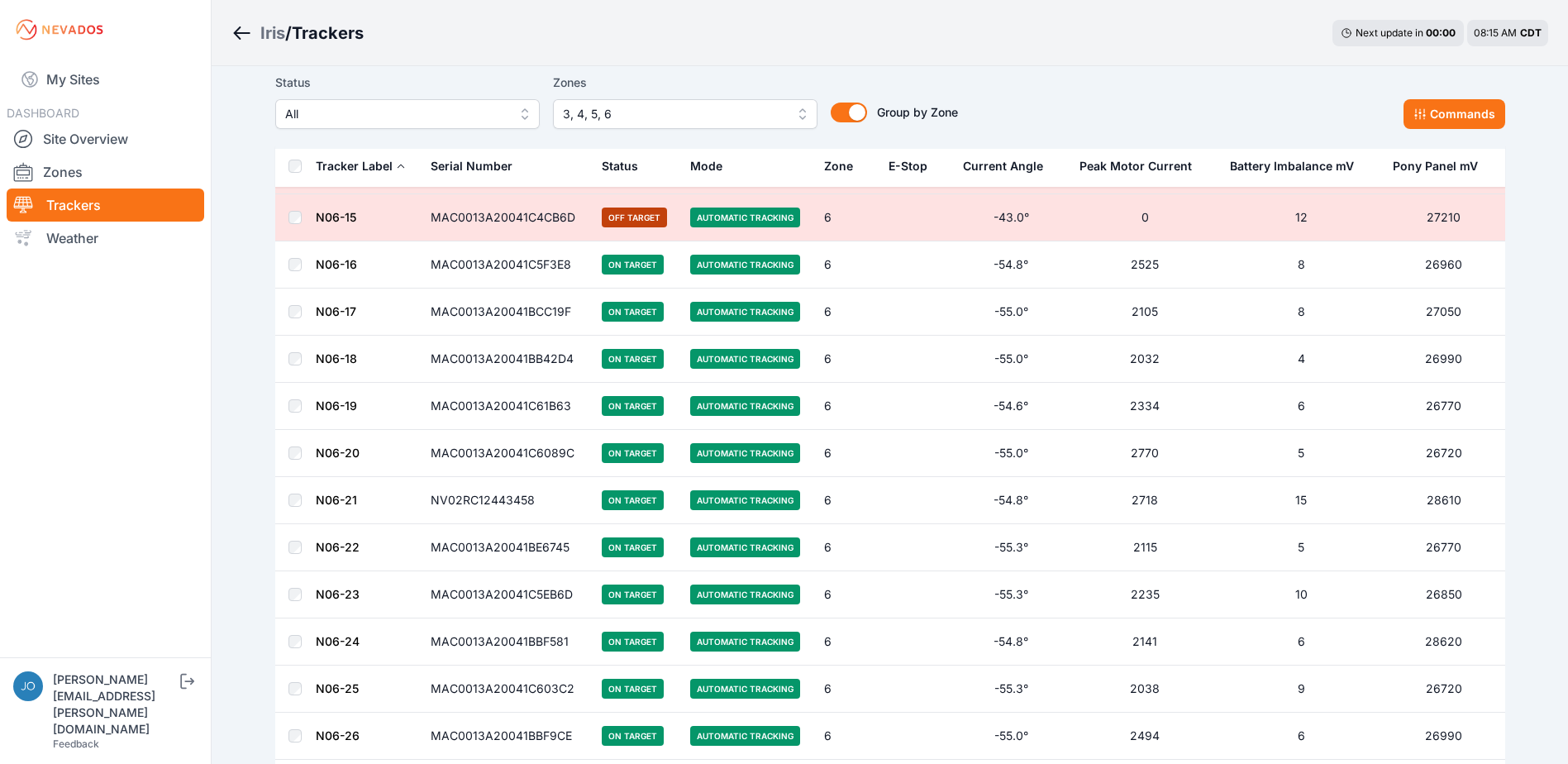
scroll to position [7688, 0]
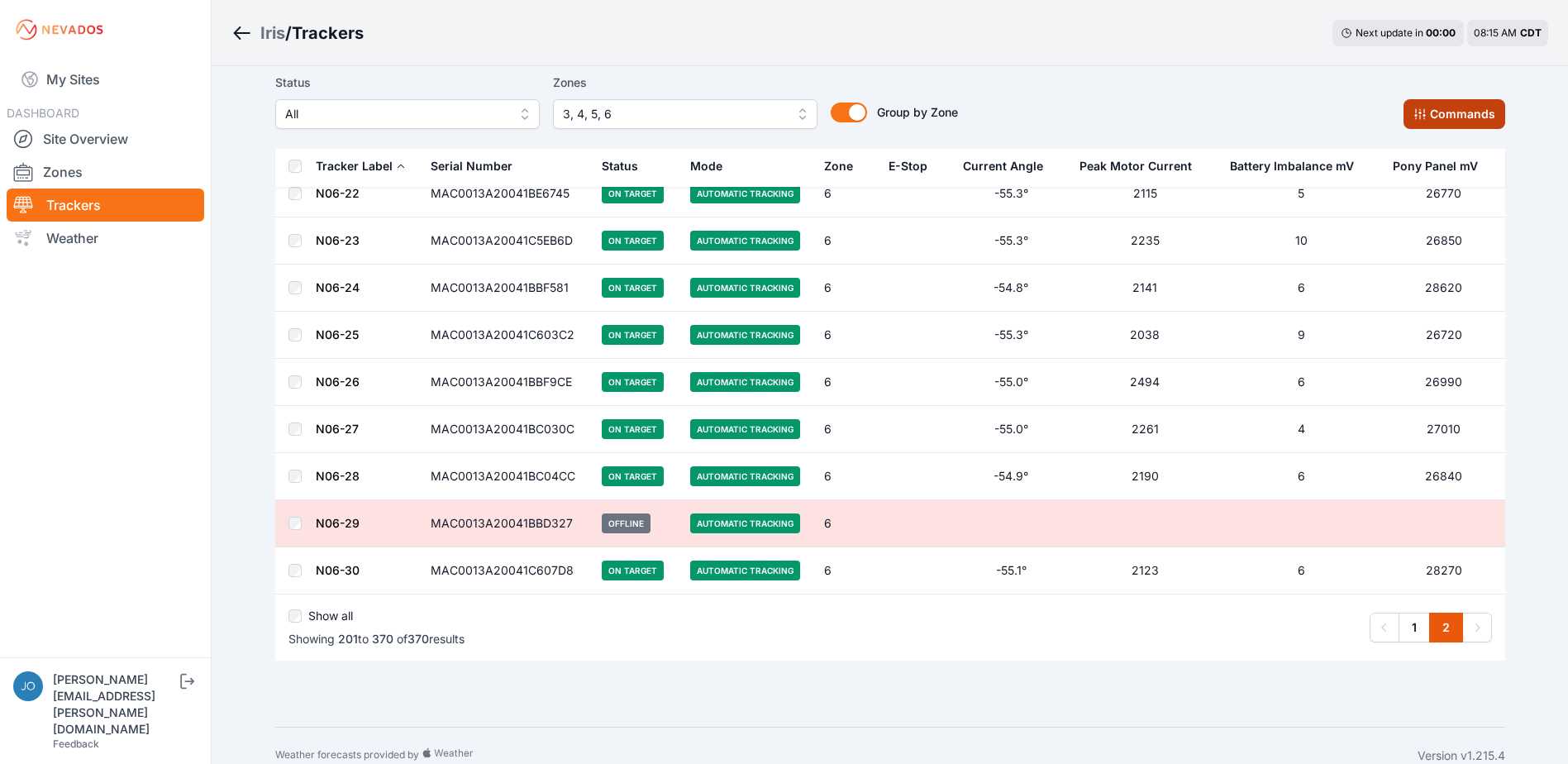
click at [1483, 112] on button "Commands" at bounding box center [1454, 113] width 101 height 30
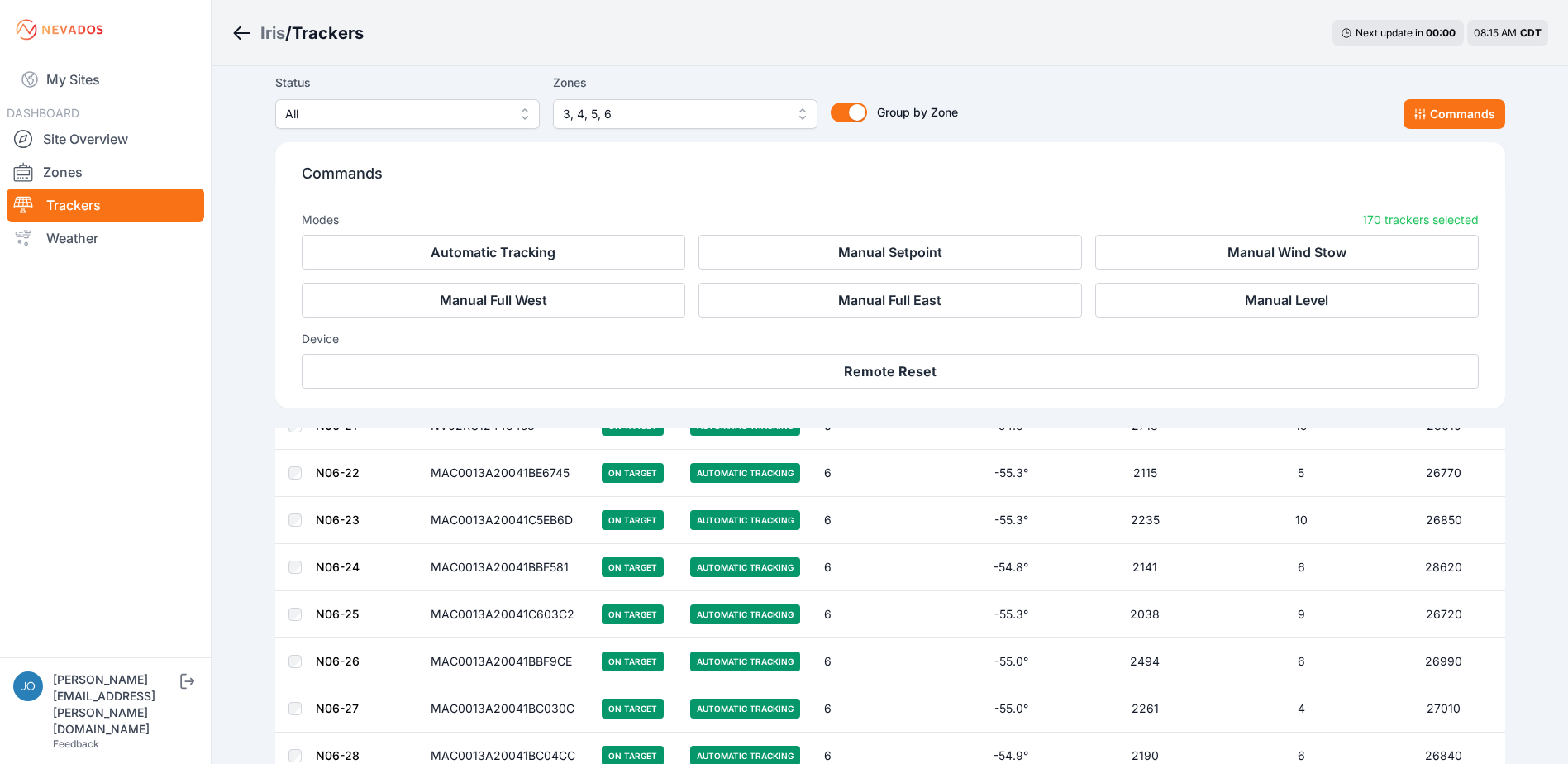
scroll to position [7967, 0]
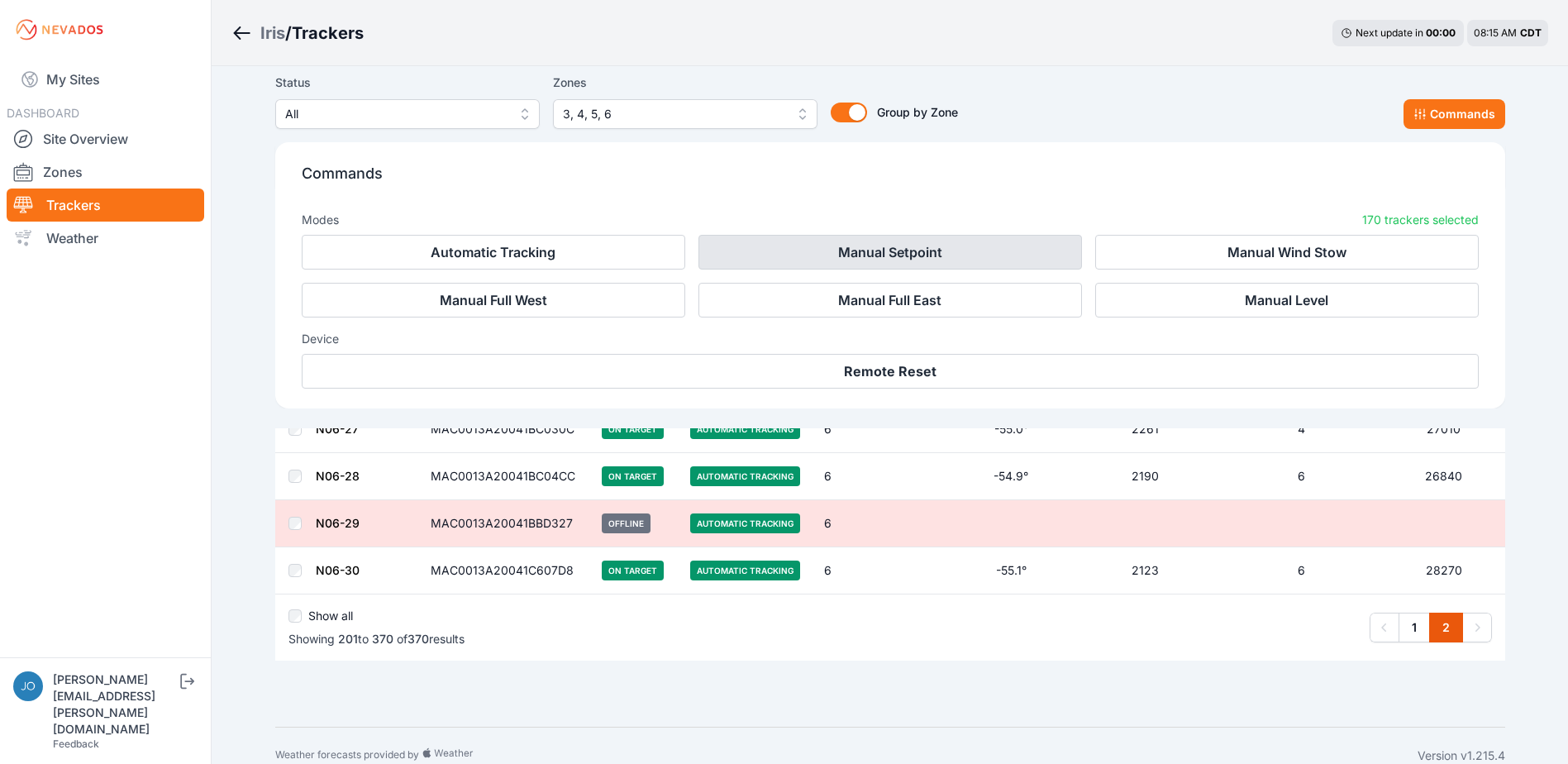
click at [847, 264] on button "Manual Setpoint" at bounding box center [890, 252] width 383 height 35
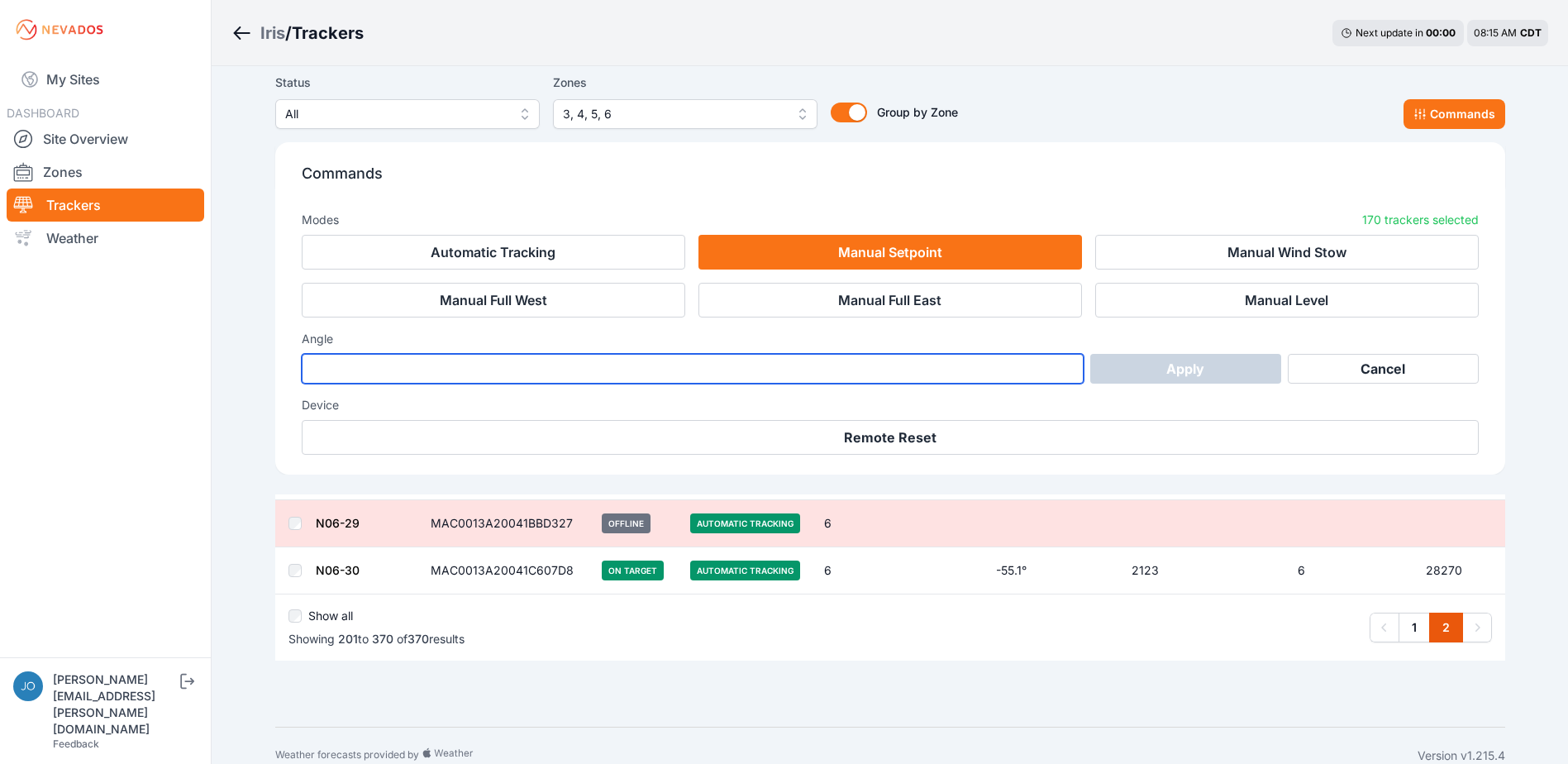
click at [788, 373] on input "number" at bounding box center [692, 368] width 783 height 30
type input "*"
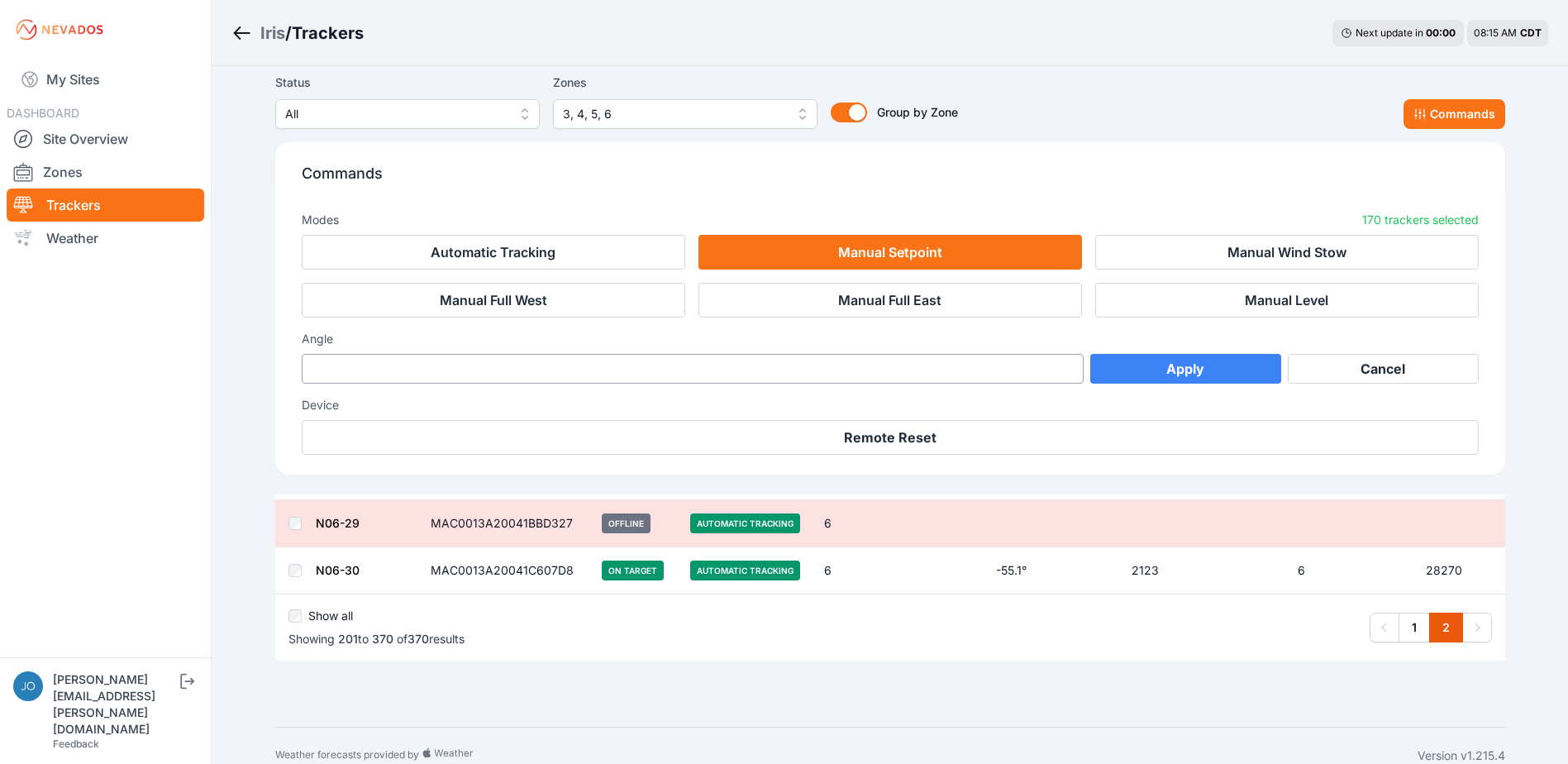
click at [1202, 371] on button "Apply" at bounding box center [1186, 368] width 191 height 30
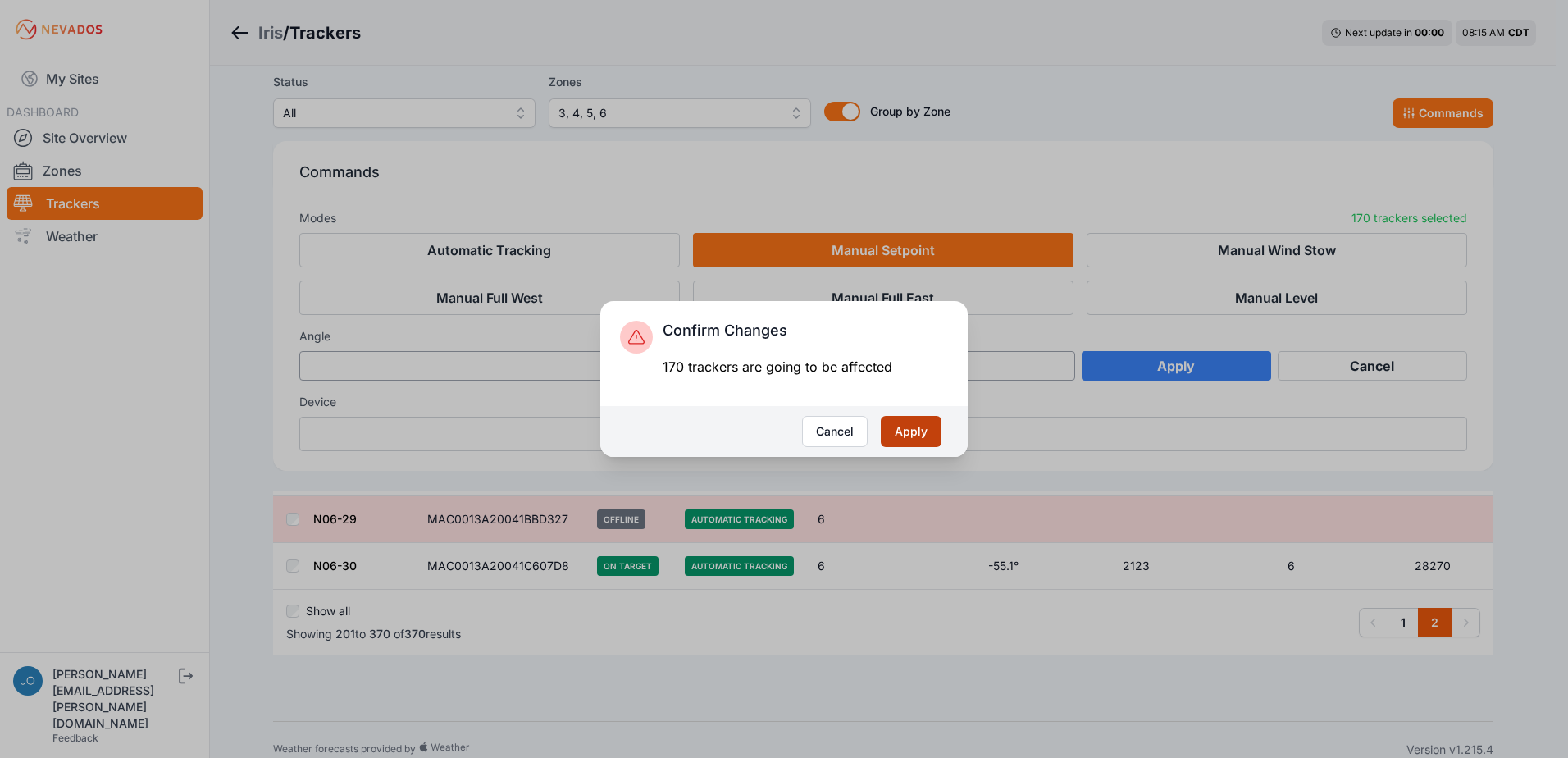
click at [924, 423] on button "Apply" at bounding box center [911, 431] width 61 height 31
